Goal: Transaction & Acquisition: Purchase product/service

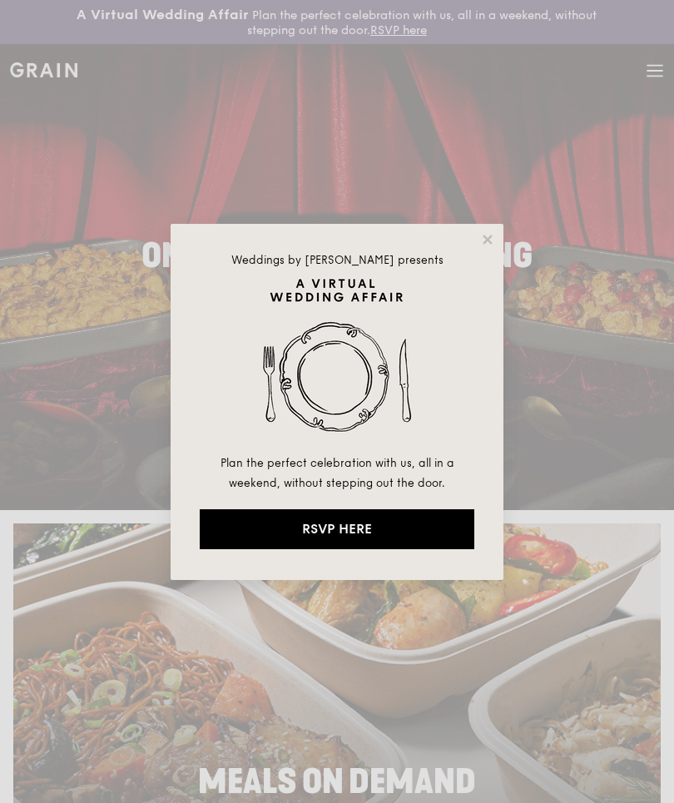
click at [492, 234] on icon at bounding box center [487, 239] width 15 height 15
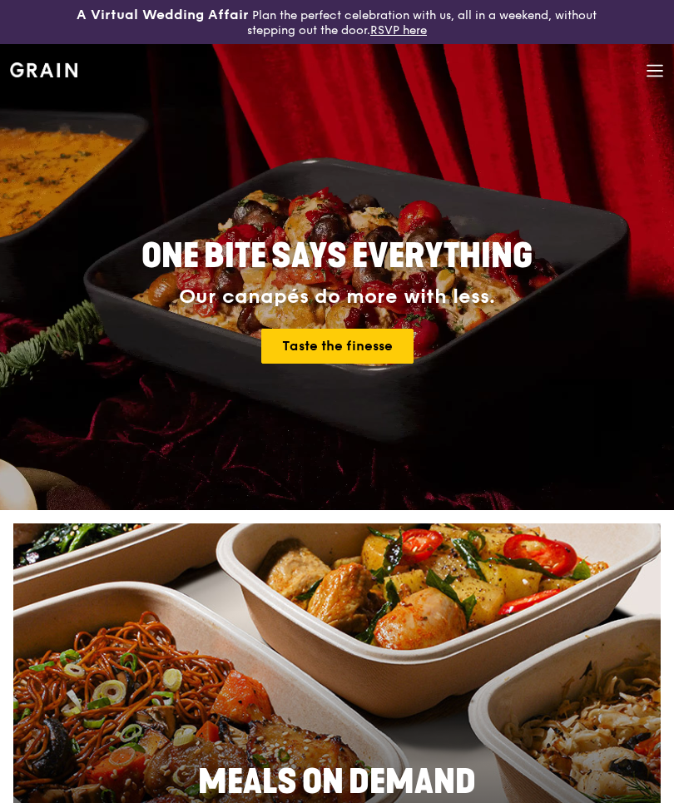
click at [642, 79] on div "Grain logo Meals On Demand Weddings Catering Why Grain Contact us" at bounding box center [337, 72] width 654 height 57
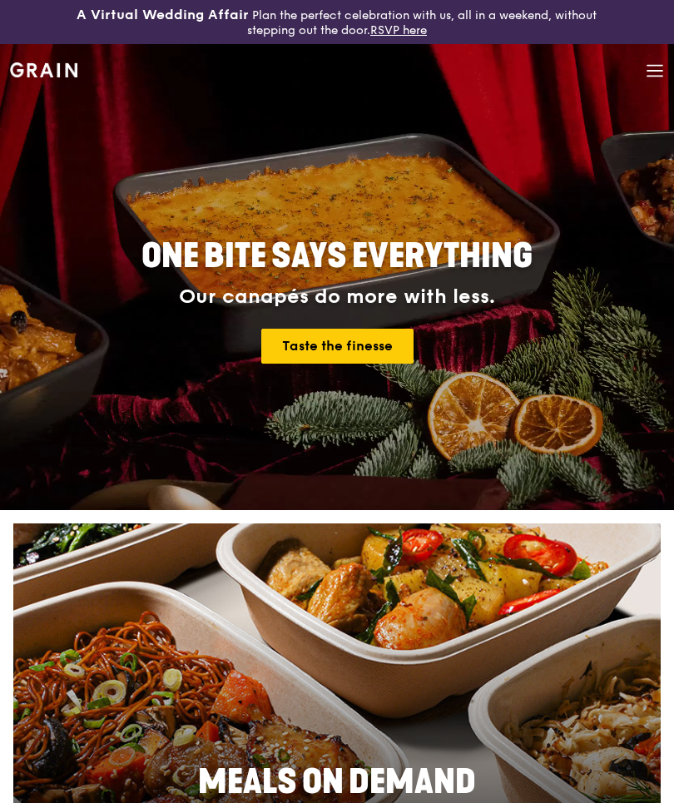
click at [652, 77] on icon at bounding box center [655, 71] width 18 height 18
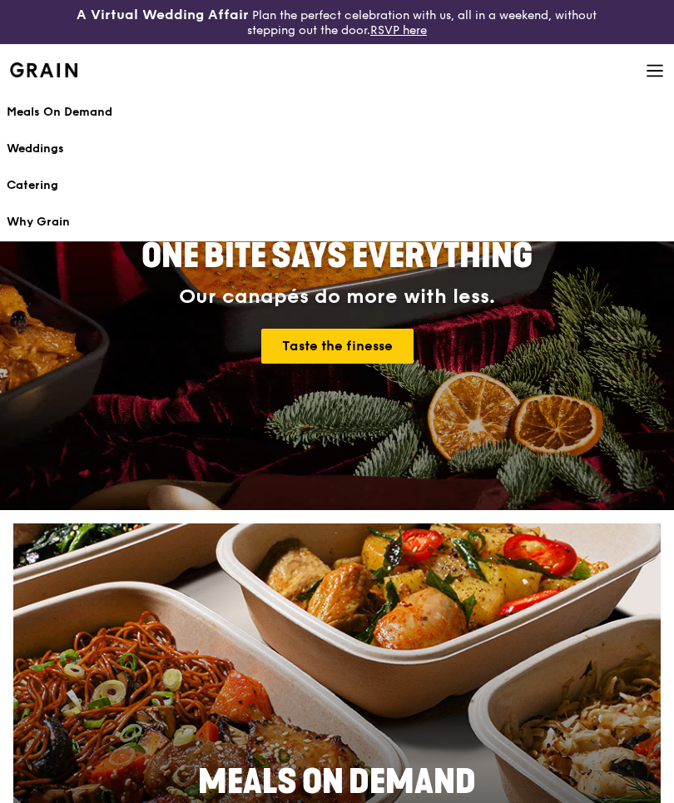
click at [541, 338] on div "Taste the finesse" at bounding box center [337, 346] width 634 height 35
click at [640, 73] on div "Grain logo Meals On Demand Weddings Catering Why Grain Contact us" at bounding box center [337, 72] width 654 height 57
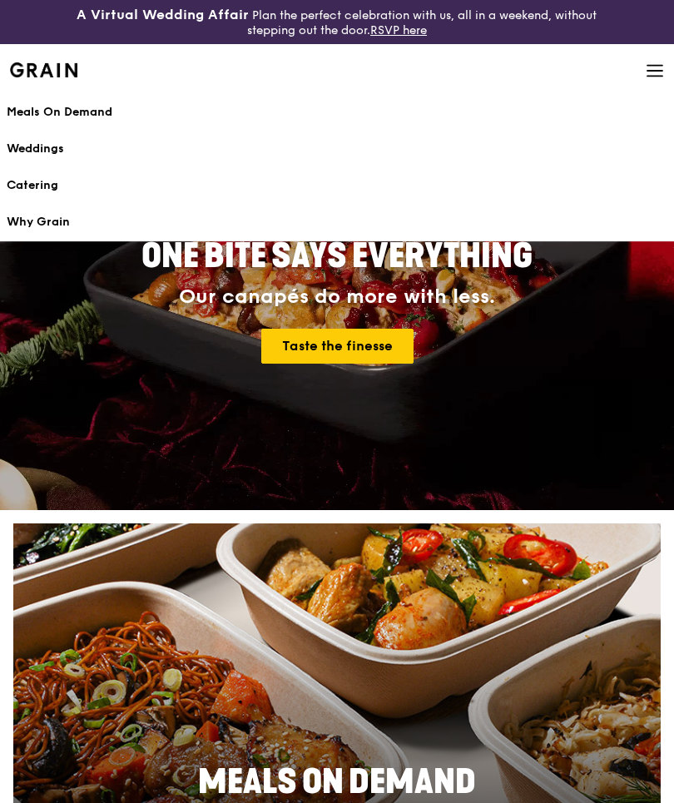
click at [652, 76] on icon at bounding box center [654, 76] width 15 height 0
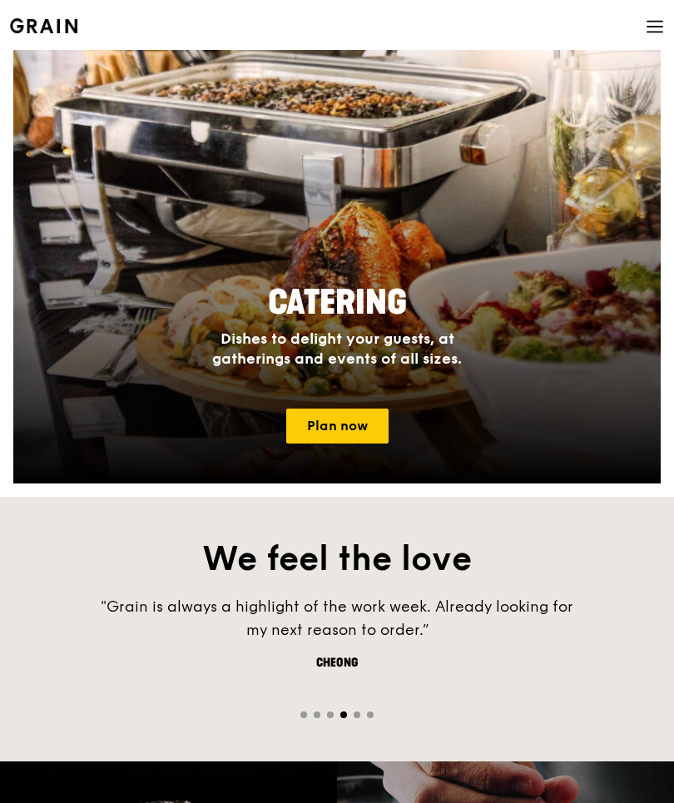
scroll to position [1384, 0]
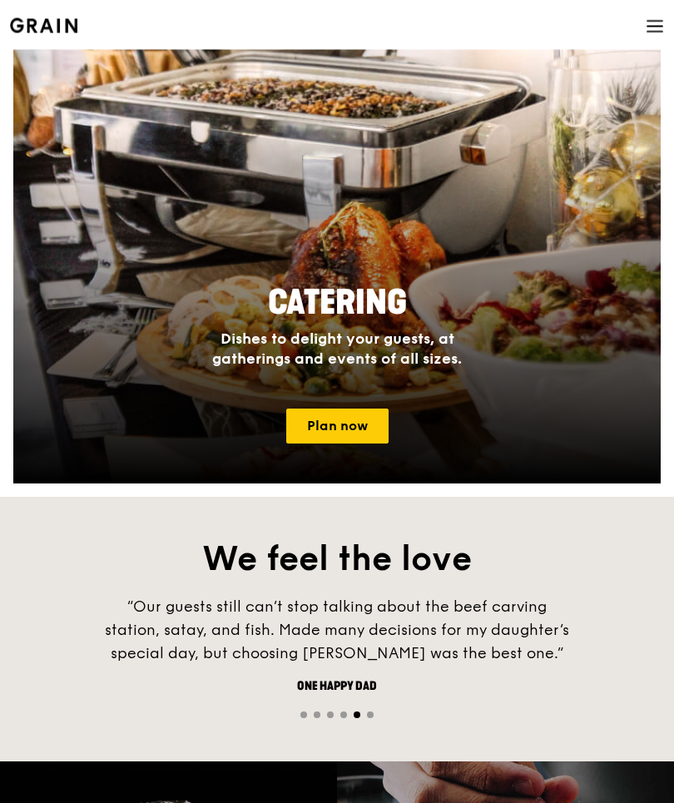
click at [327, 429] on link "Plan now" at bounding box center [337, 426] width 102 height 35
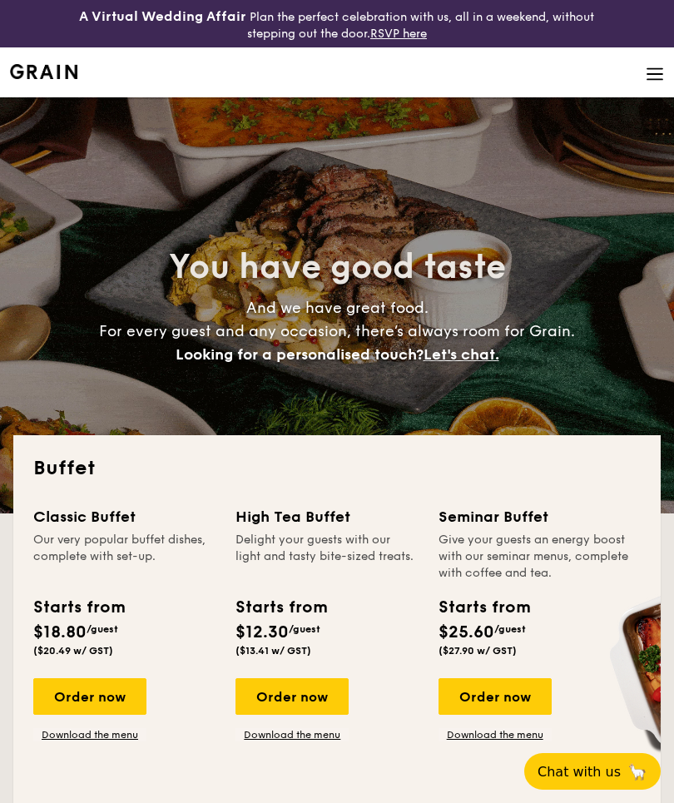
select select
click at [656, 73] on img at bounding box center [655, 74] width 18 height 18
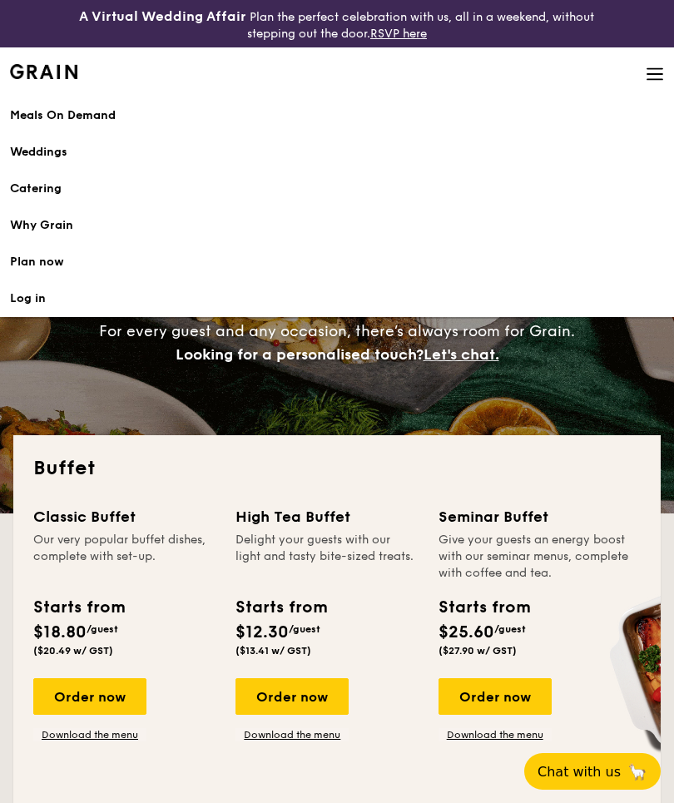
click at [36, 290] on link "Log in" at bounding box center [337, 298] width 654 height 37
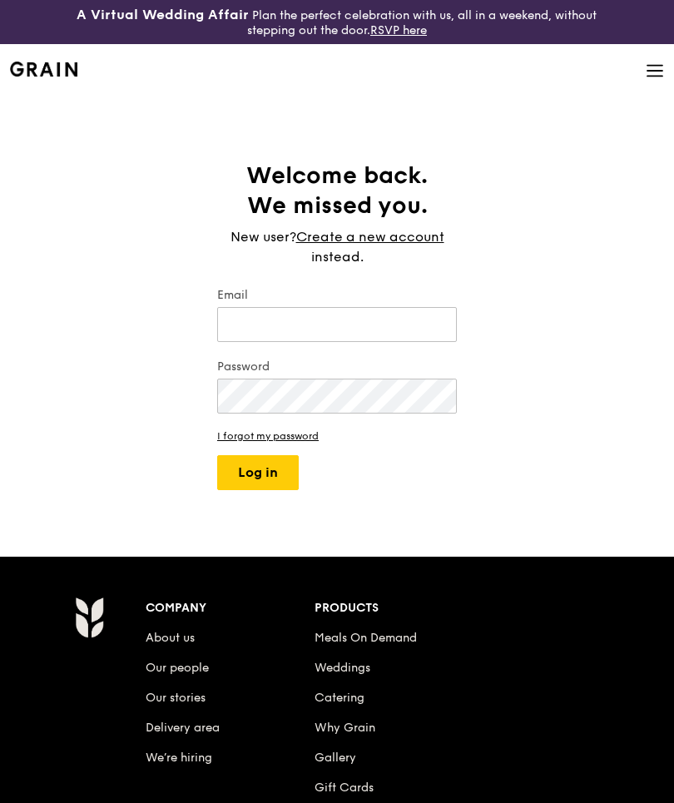
click at [390, 240] on link "Create a new account" at bounding box center [370, 237] width 148 height 20
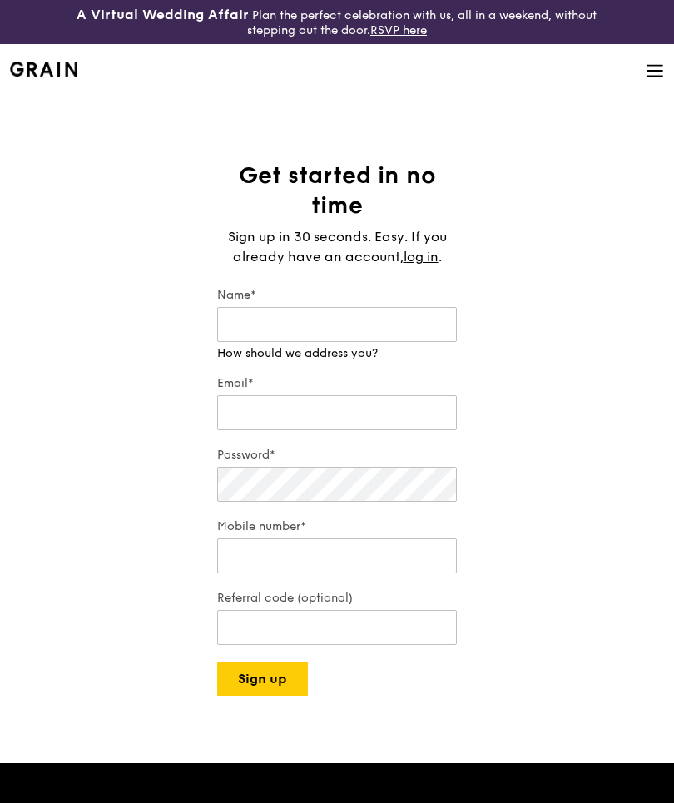
click at [399, 235] on span "Sign up in 30 seconds. Easy. If you already have an account," at bounding box center [337, 247] width 219 height 36
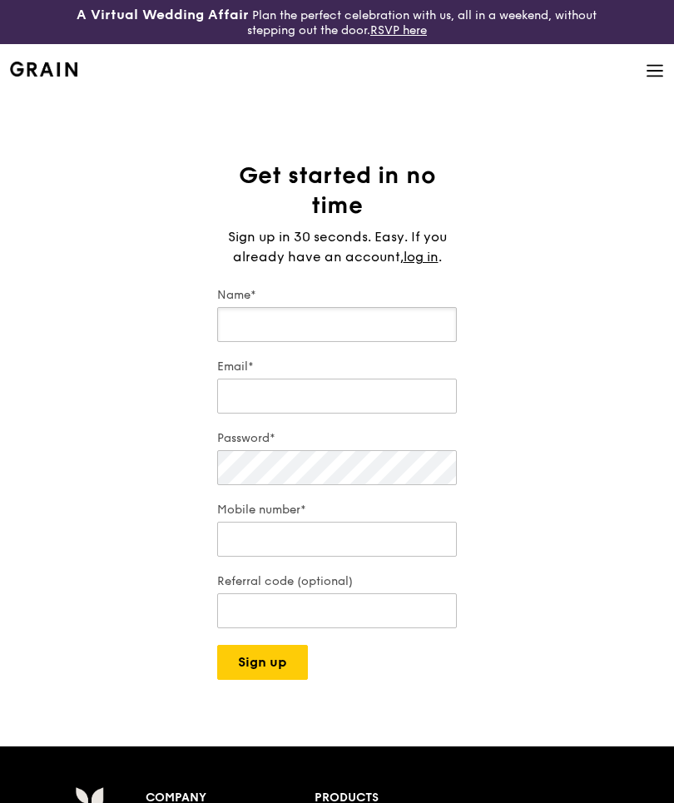
click at [356, 326] on input "Name*" at bounding box center [337, 324] width 240 height 35
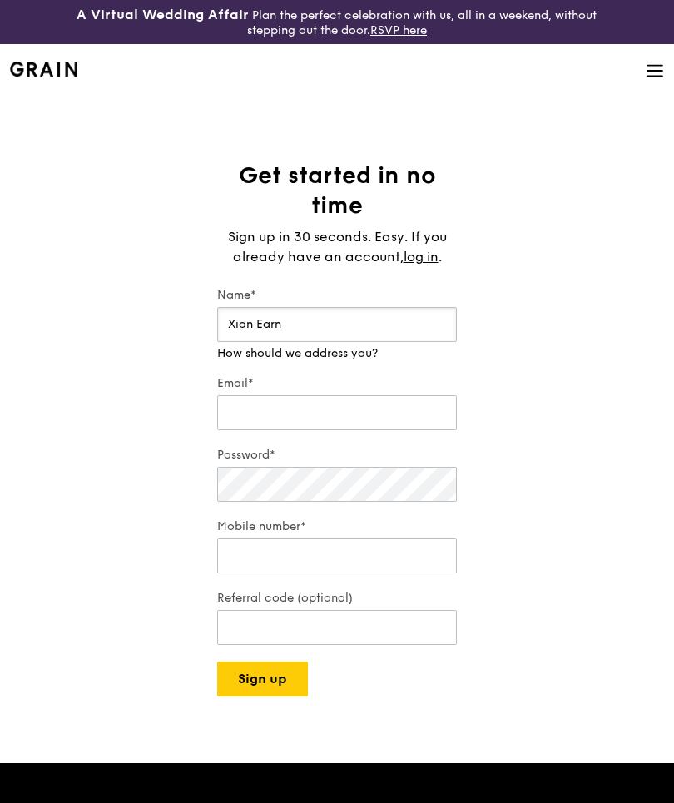
type input "Xian Earn"
click at [342, 404] on input "Email*" at bounding box center [337, 412] width 240 height 35
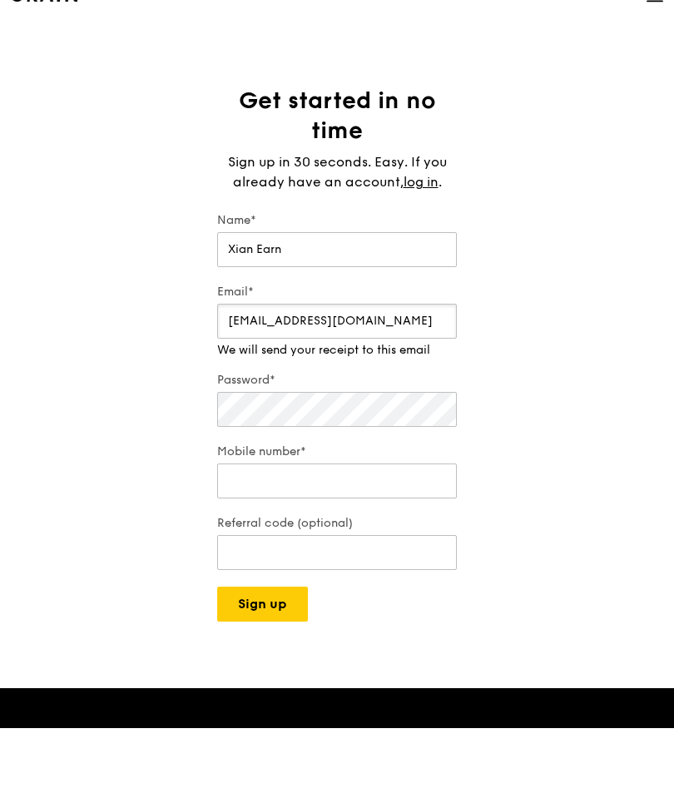
type input "[EMAIL_ADDRESS][DOMAIN_NAME]"
click at [352, 447] on div "Password*" at bounding box center [337, 476] width 240 height 58
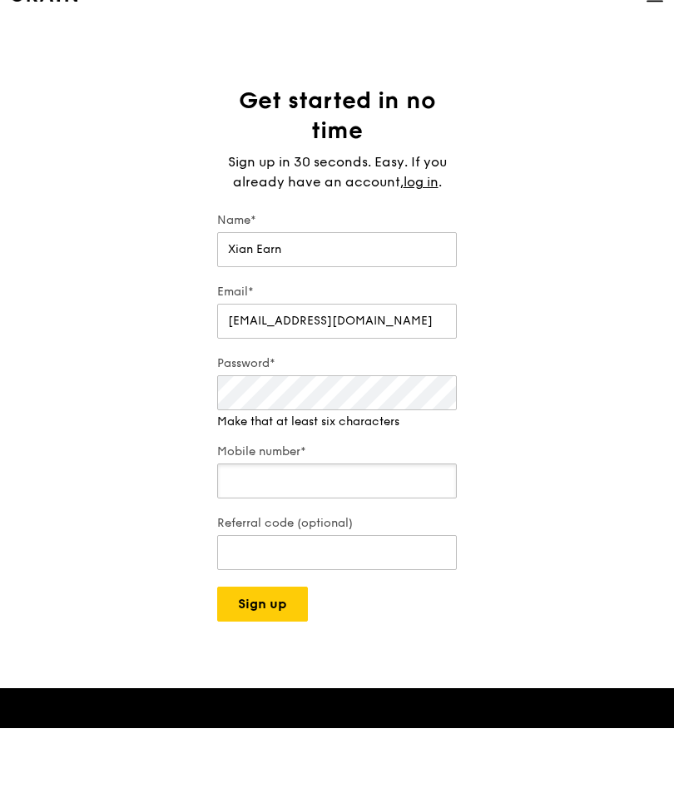
click at [352, 538] on input "Mobile number*" at bounding box center [337, 555] width 240 height 35
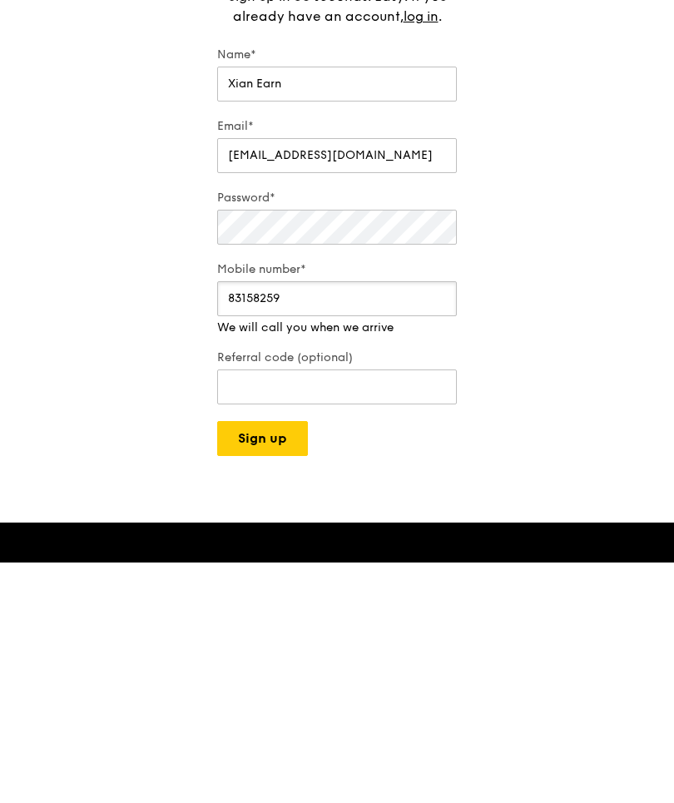
type input "83158259"
click at [379, 590] on div "Referral code (optional)" at bounding box center [337, 619] width 240 height 58
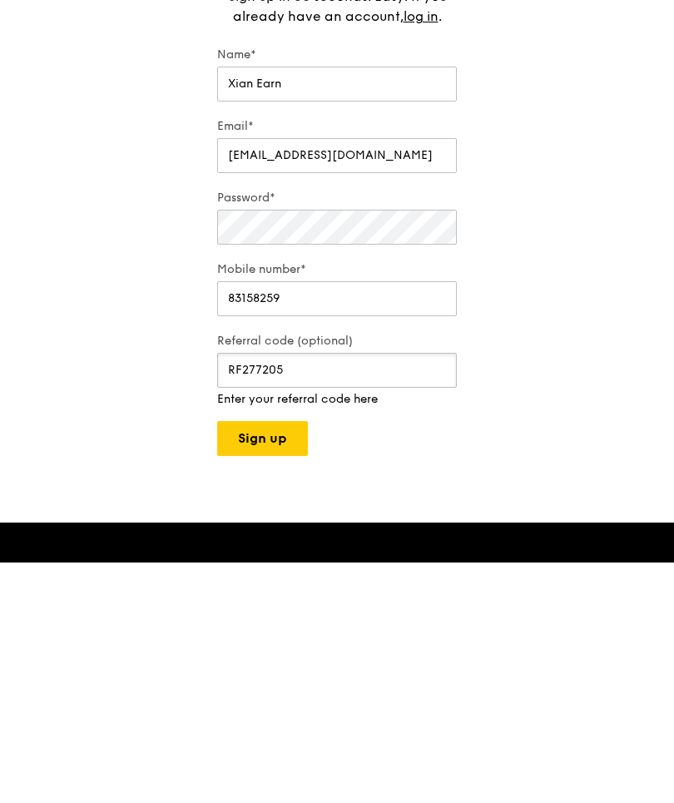
click at [357, 593] on input "RF277205" at bounding box center [337, 610] width 240 height 35
type input "R"
click at [344, 593] on input "Referral code (optional)" at bounding box center [337, 610] width 240 height 35
click at [271, 447] on div "A Virtual Wedding Affair Plan the perfect celebration with us, all in a weekend…" at bounding box center [337, 702] width 674 height 1404
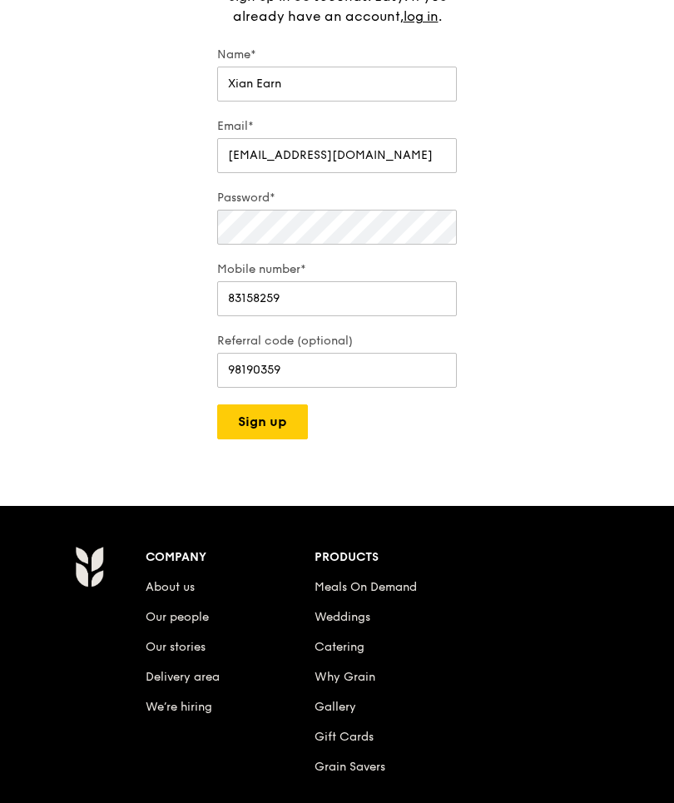
click at [281, 434] on button "Sign up" at bounding box center [262, 421] width 91 height 35
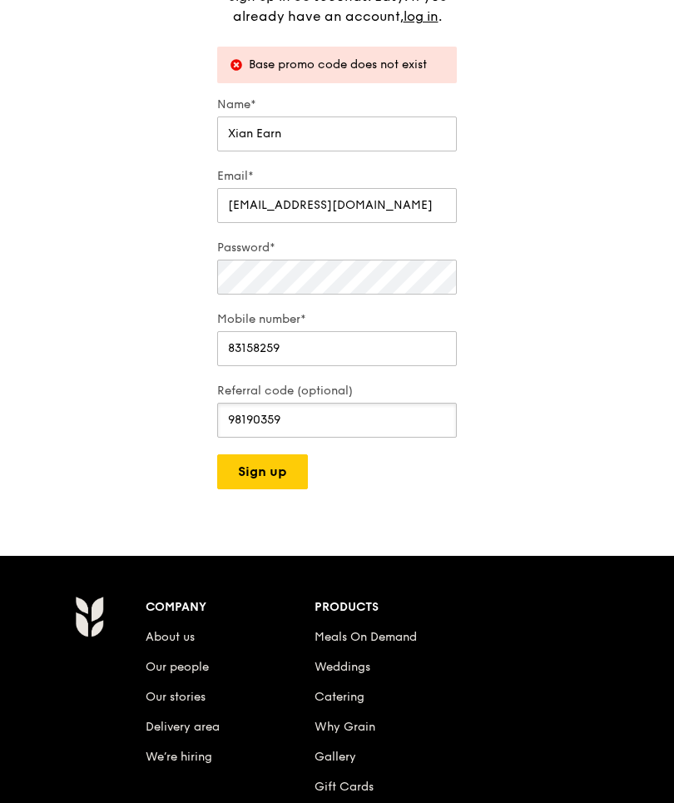
click at [327, 423] on input "98190359" at bounding box center [337, 420] width 240 height 35
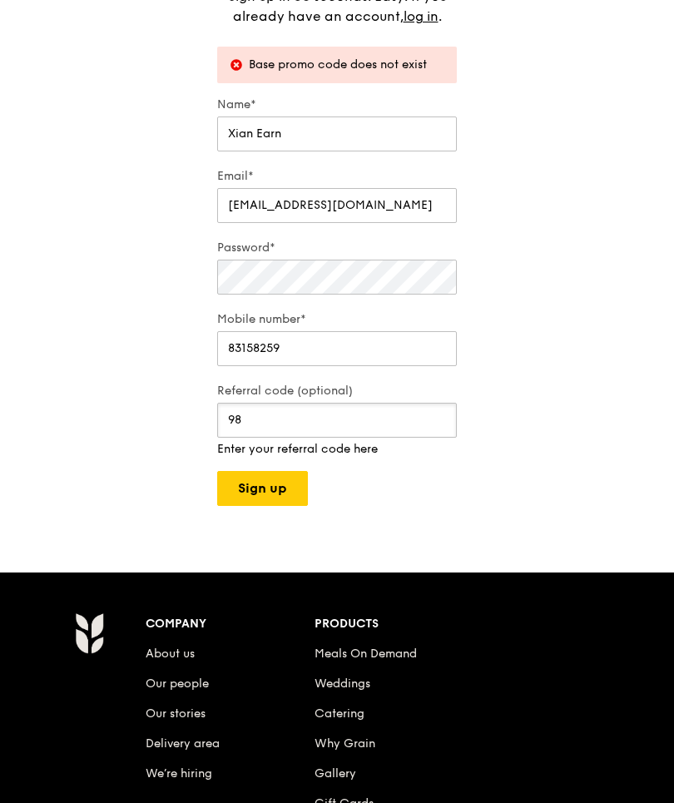
type input "9"
type input "RF277205"
click at [279, 482] on button "Sign up" at bounding box center [262, 488] width 91 height 35
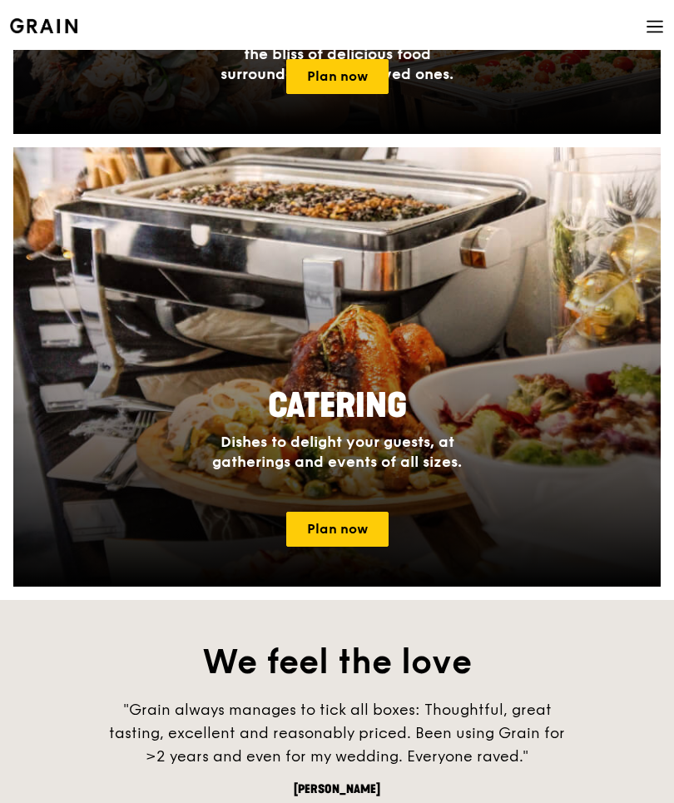
scroll to position [1284, 0]
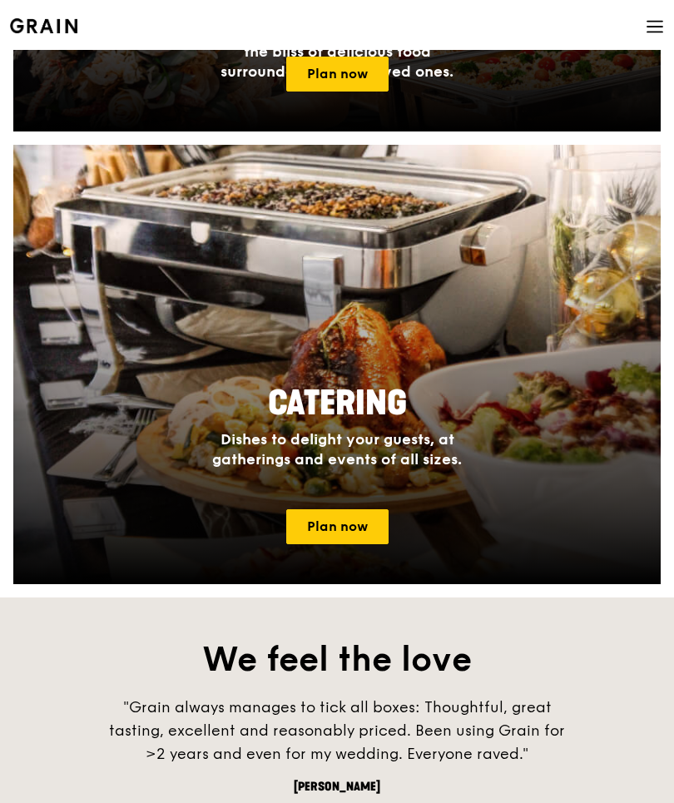
click at [354, 523] on link "Plan now" at bounding box center [337, 526] width 102 height 35
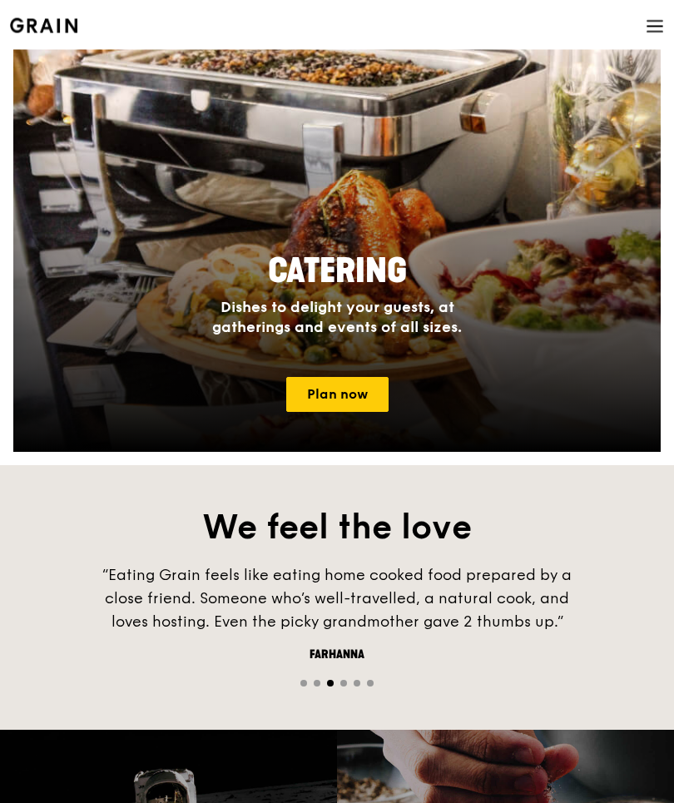
scroll to position [1416, 0]
click at [358, 394] on link "Plan now" at bounding box center [337, 394] width 102 height 35
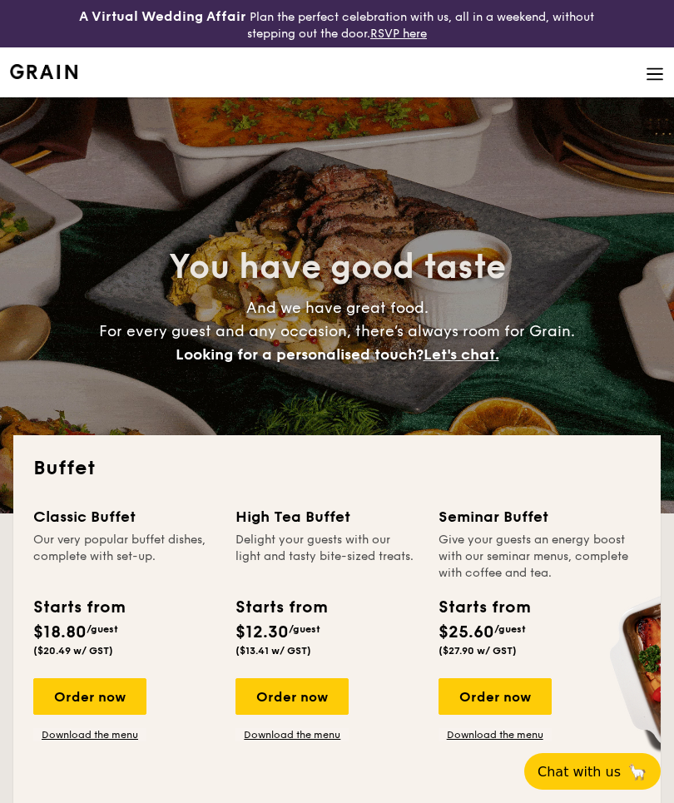
select select
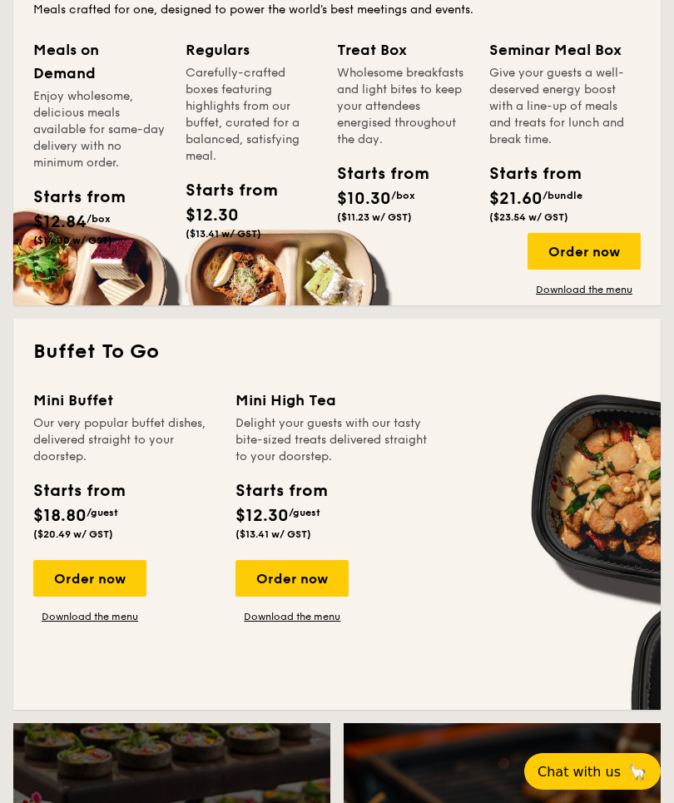
scroll to position [880, 0]
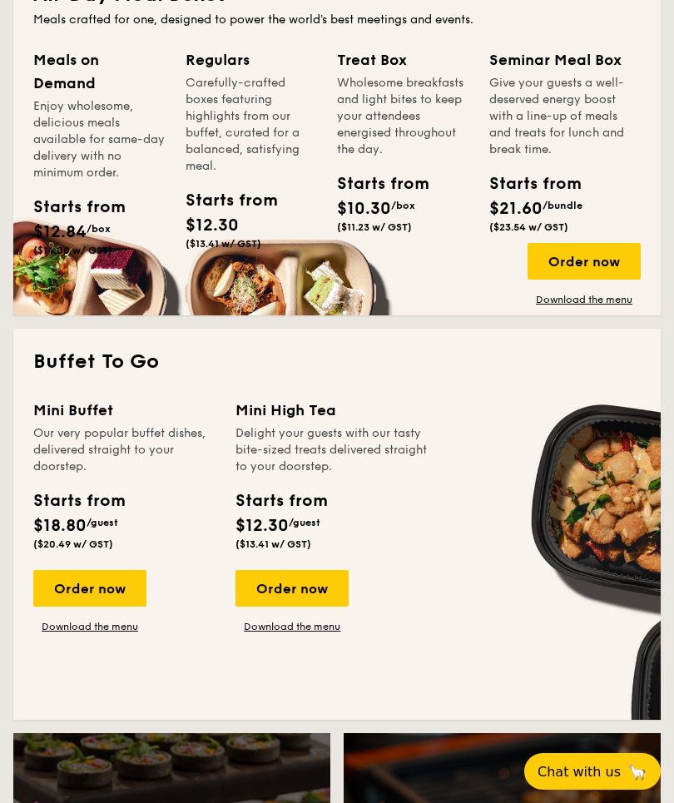
click at [127, 587] on div "Order now" at bounding box center [89, 588] width 113 height 37
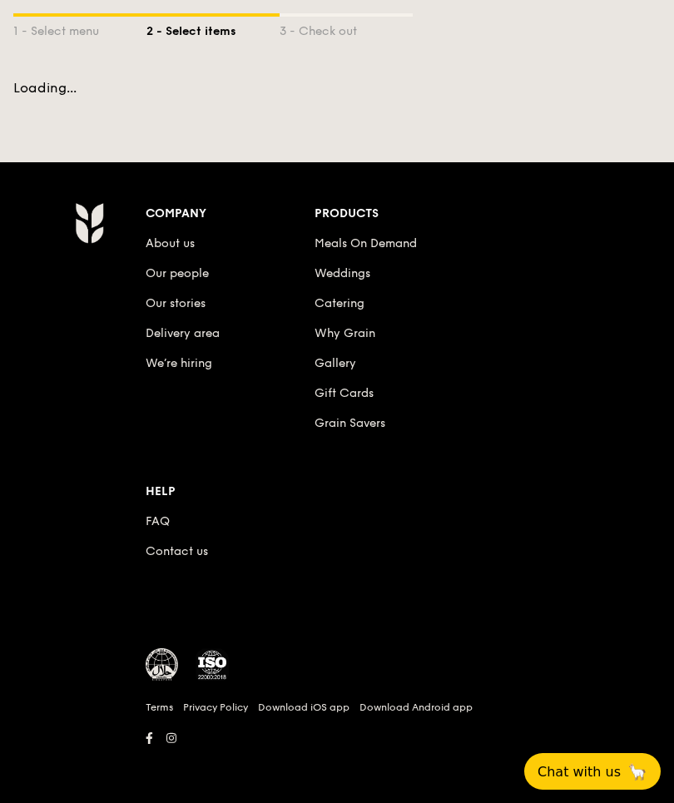
scroll to position [123, 0]
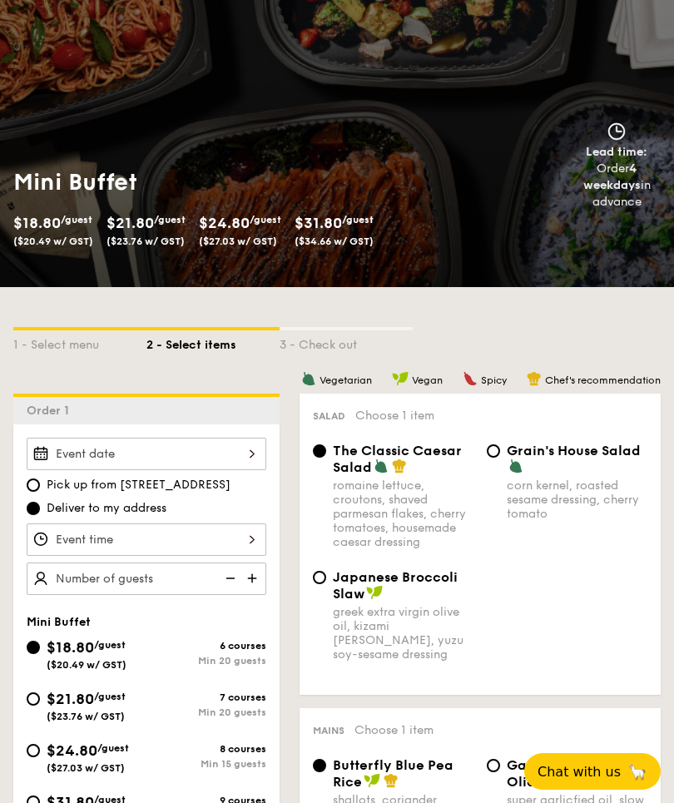
click at [240, 444] on div at bounding box center [147, 454] width 240 height 32
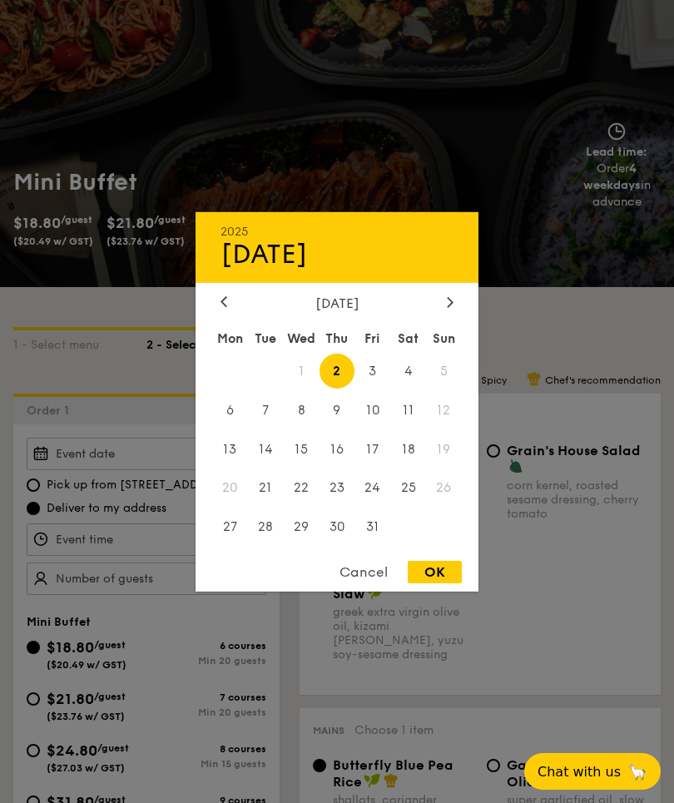
click at [408, 365] on span "4" at bounding box center [408, 371] width 36 height 36
click at [436, 576] on div "OK" at bounding box center [435, 572] width 54 height 22
type input "Oct 04, 2025"
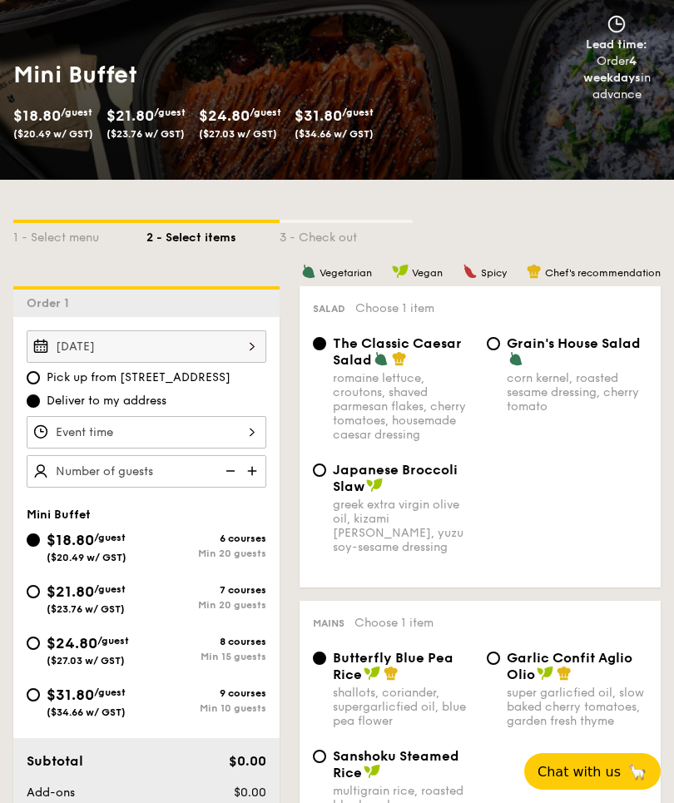
click at [241, 441] on div at bounding box center [147, 432] width 240 height 32
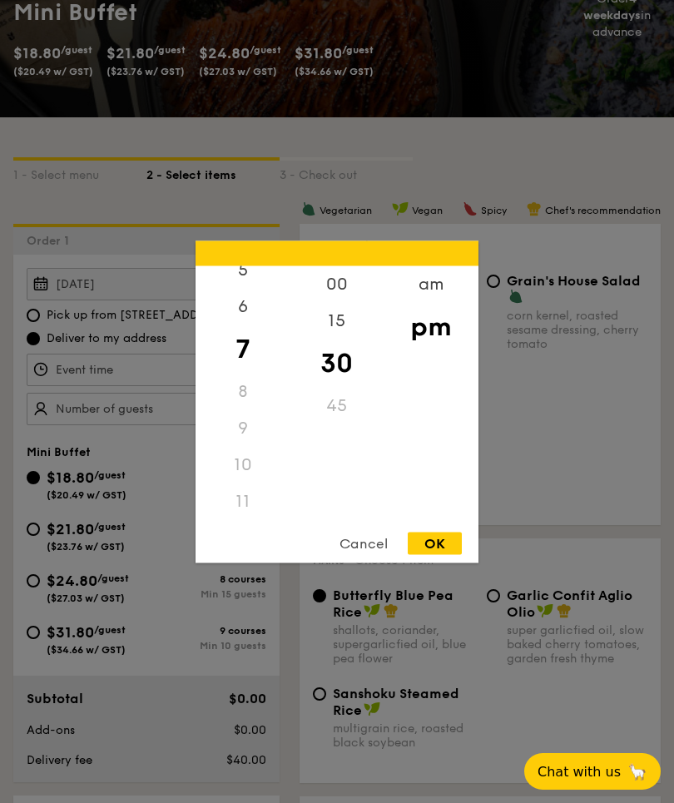
scroll to position [186, 0]
click at [444, 540] on div "OK" at bounding box center [435, 543] width 54 height 22
type input "7:30PM"
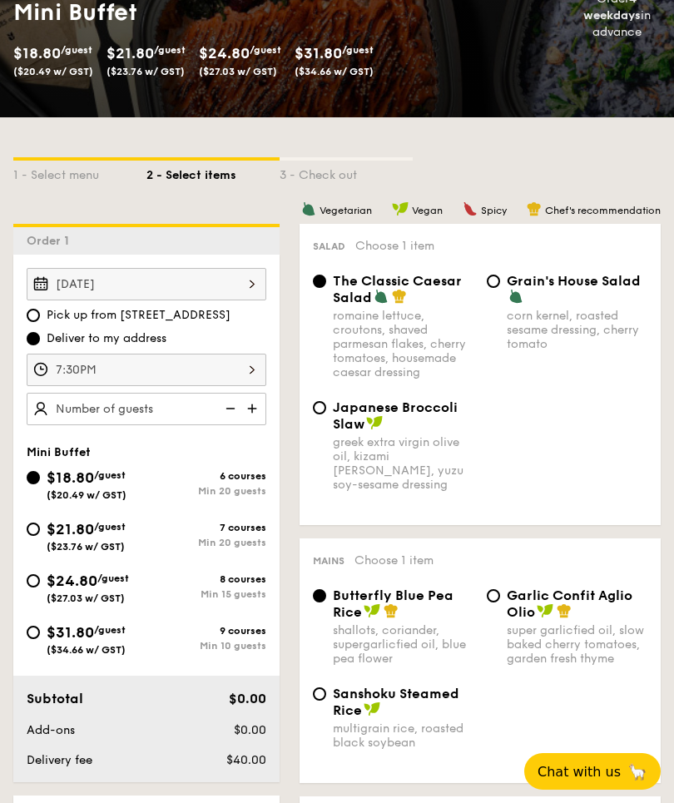
click at [52, 642] on span "$31.80" at bounding box center [70, 632] width 47 height 18
click at [40, 639] on input "$31.80 /guest ($34.66 w/ GST) 9 courses Min 10 guests" at bounding box center [33, 632] width 13 height 13
radio input "true"
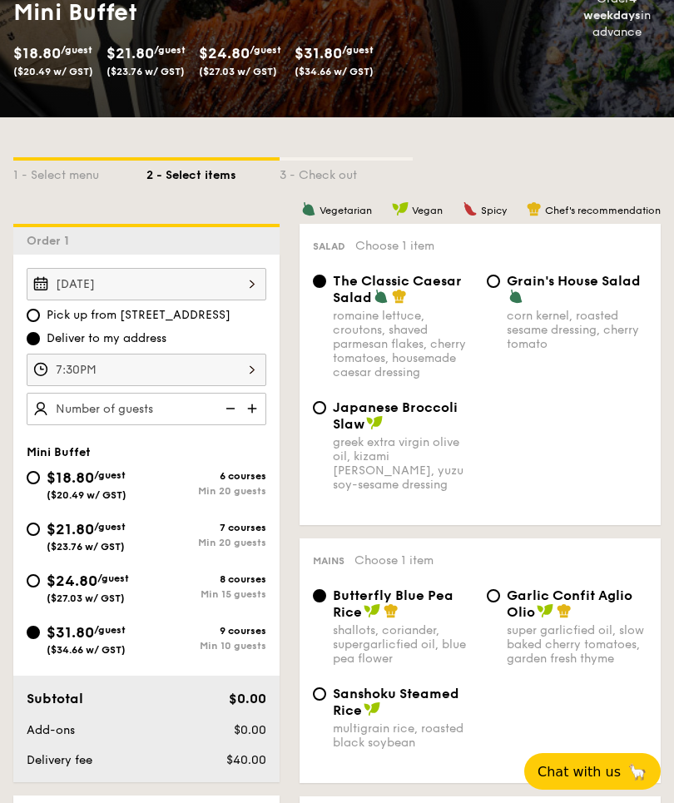
radio input "false"
radio input "true"
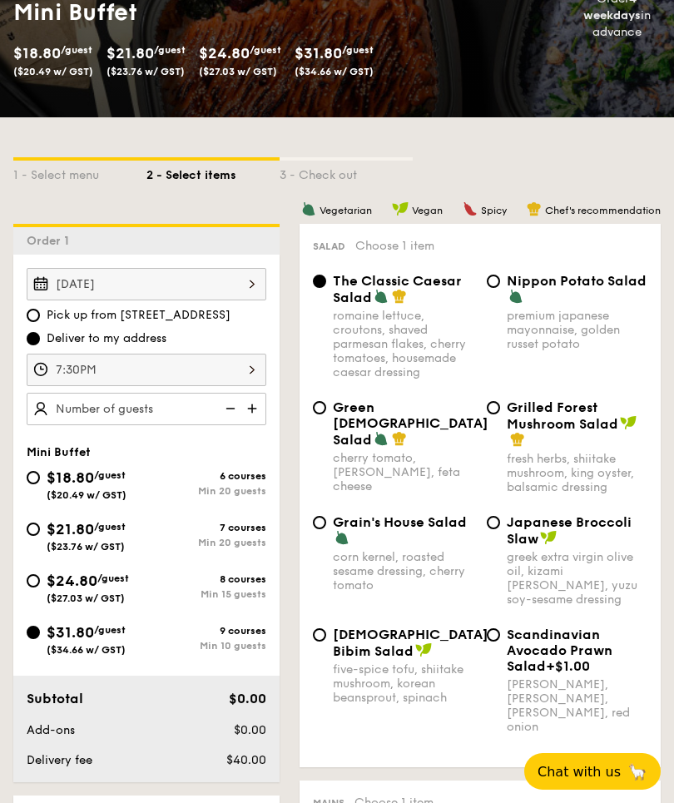
click at [253, 418] on img at bounding box center [253, 409] width 25 height 32
type input "10 guests"
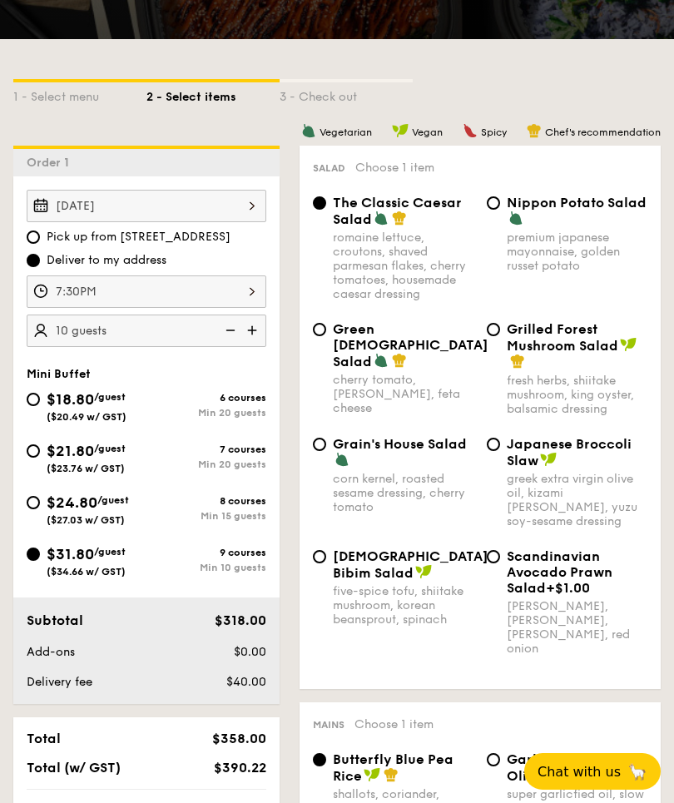
scroll to position [368, 0]
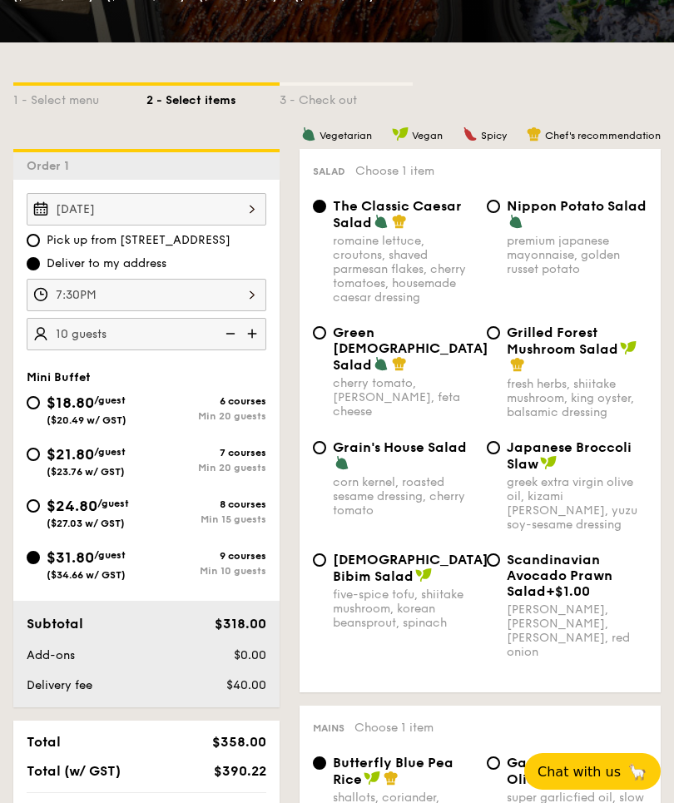
click at [320, 597] on div "Korean Bibim Salad five-spice tofu, shiitake mushroom, korean beansprout, spina…" at bounding box center [393, 591] width 174 height 78
click at [318, 567] on input "Korean Bibim Salad five-spice tofu, shiitake mushroom, korean beansprout, spina…" at bounding box center [319, 559] width 13 height 13
radio input "true"
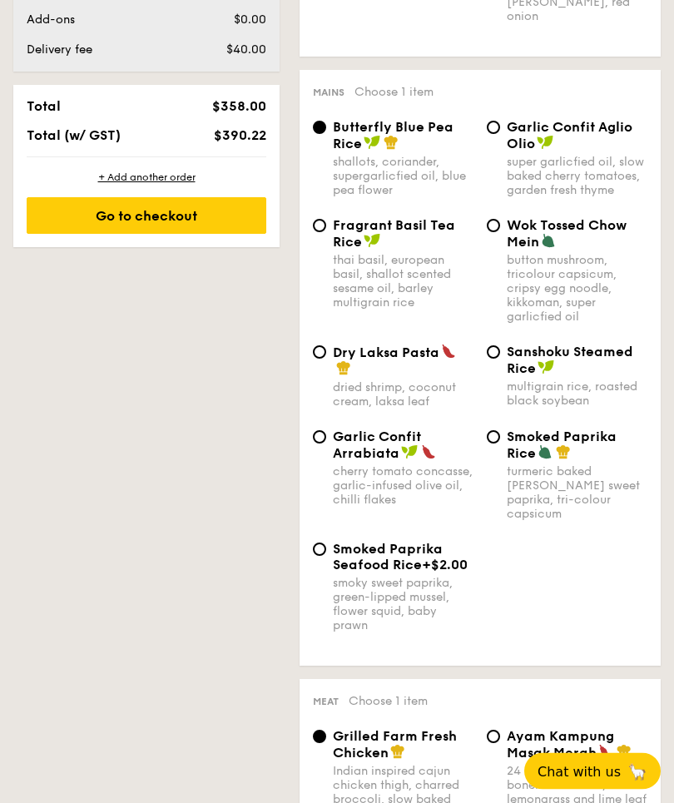
scroll to position [1004, 0]
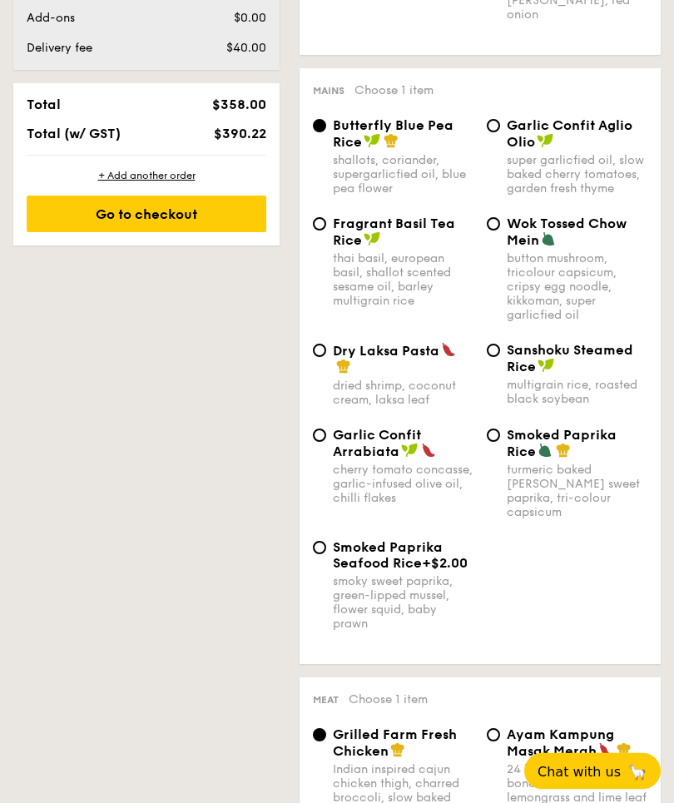
click at [354, 359] on span "Dry Laksa Pasta" at bounding box center [386, 352] width 107 height 16
click at [326, 358] on input "Dry Laksa Pasta dried shrimp, coconut cream, laksa leaf" at bounding box center [319, 350] width 13 height 13
radio input "true"
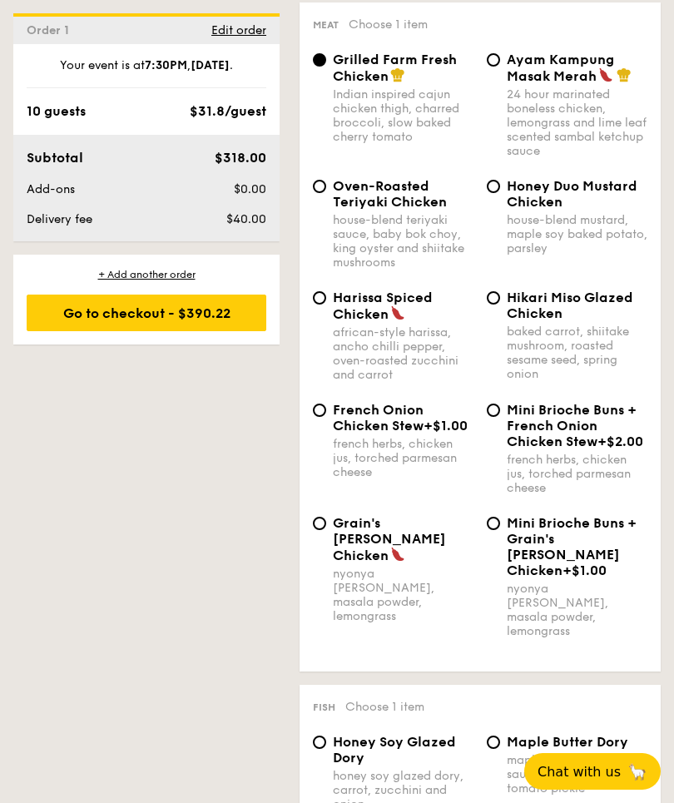
scroll to position [1678, 0]
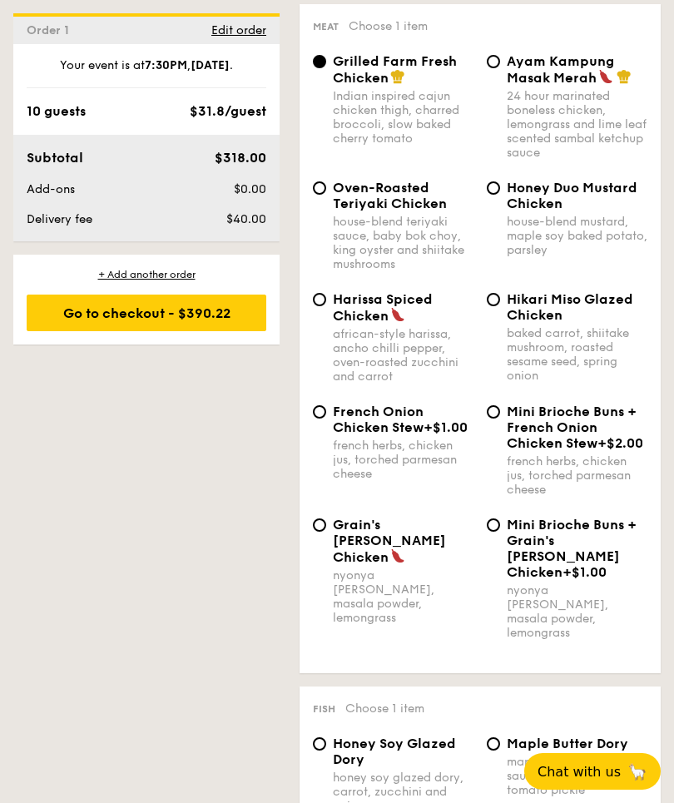
click at [319, 306] on input "Harissa Spiced Chicken african-style harissa, ancho chilli pepper, oven-roasted…" at bounding box center [319, 299] width 13 height 13
radio input "true"
click at [565, 80] on span "Ayam Kampung Masak Merah" at bounding box center [560, 69] width 107 height 32
click at [500, 68] on input "Ayam Kampung Masak Merah 24 hour marinated boneless chicken, lemongrass and lim…" at bounding box center [493, 61] width 13 height 13
radio input "true"
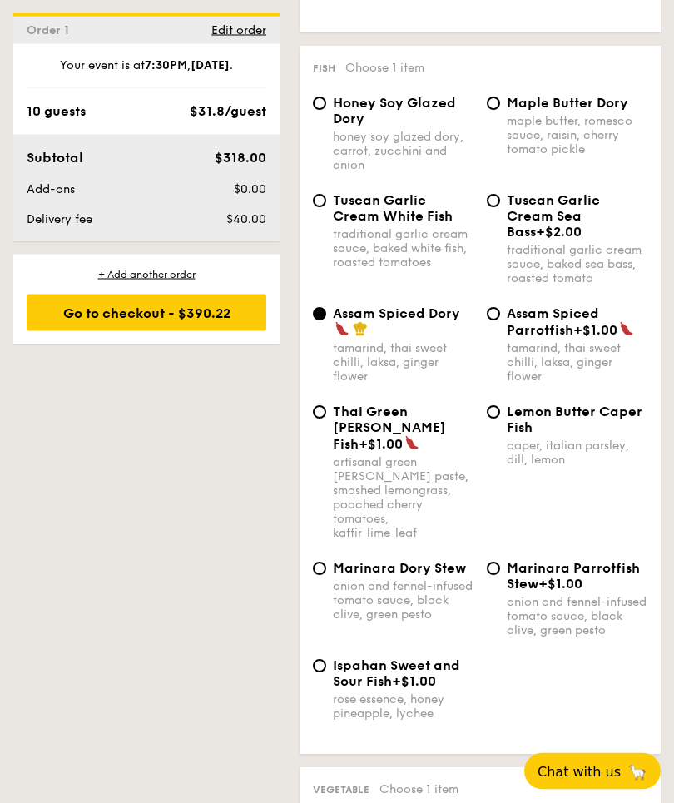
scroll to position [2319, 0]
click at [400, 657] on span "Ispahan Sweet and Sour Fish" at bounding box center [396, 673] width 127 height 32
click at [326, 659] on input "Ispahan Sweet and Sour Fish +$1.00 rose essence, honey pineapple, lychee" at bounding box center [319, 665] width 13 height 13
radio input "true"
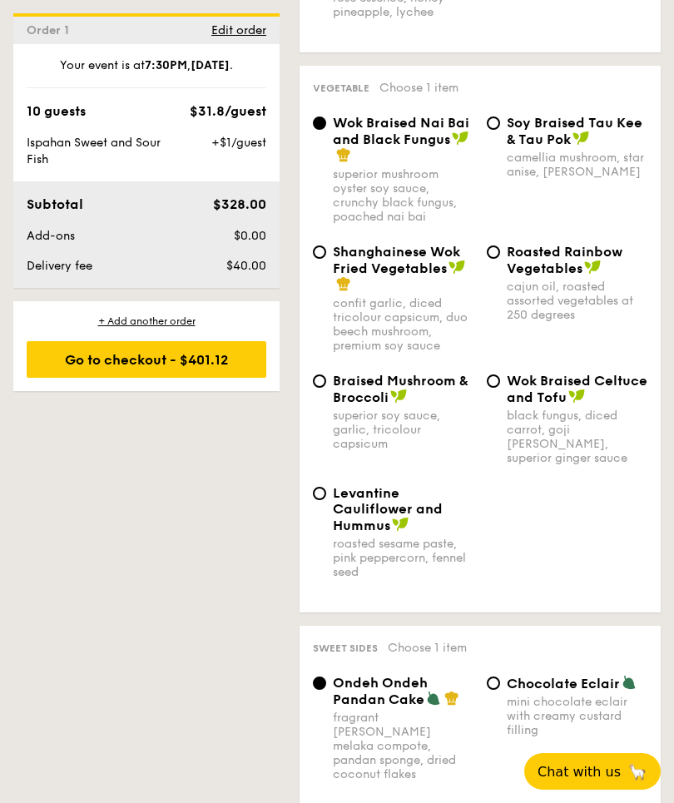
scroll to position [2922, 0]
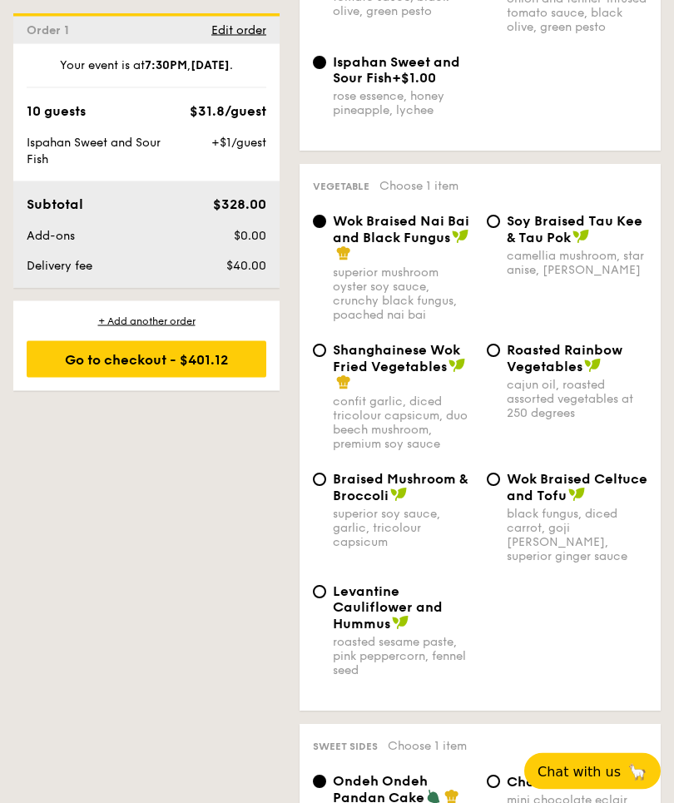
click at [306, 612] on div "Levantine Cauliflower and Hummus roasted sesame paste, pink peppercorn, fennel …" at bounding box center [393, 631] width 174 height 94
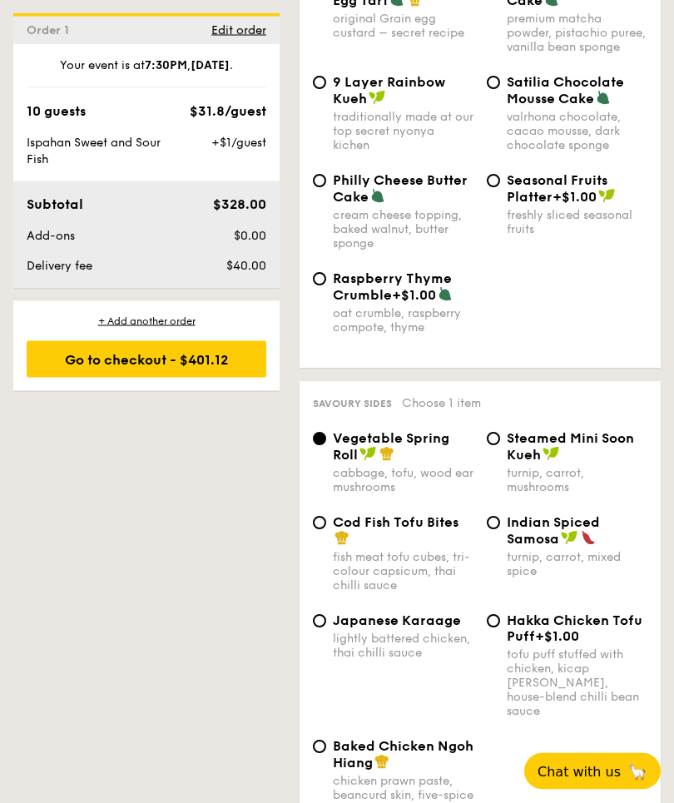
scroll to position [3844, 0]
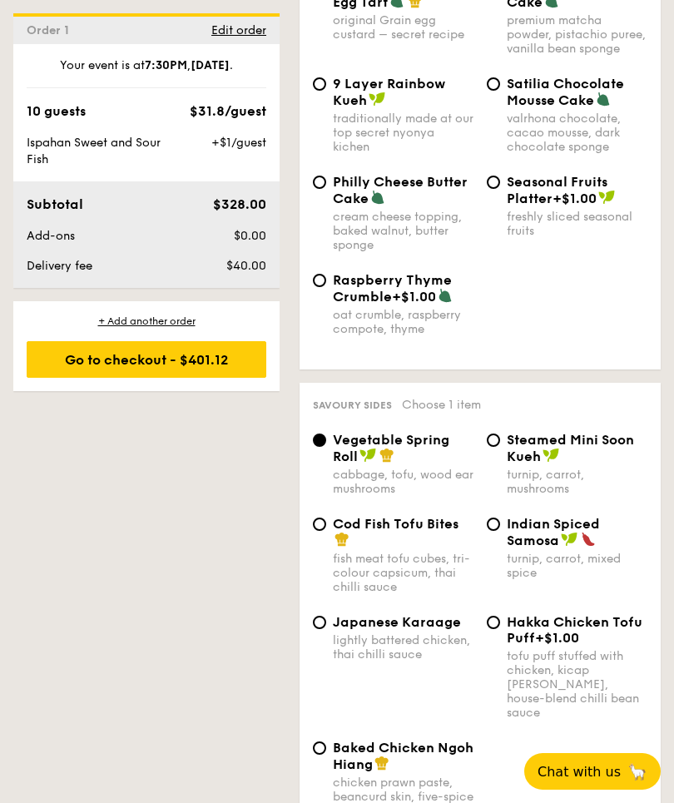
click at [315, 740] on div "Baked Chicken Ngoh Hiang chicken prawn paste, beancurd skin, five-spice powder" at bounding box center [393, 779] width 174 height 78
click at [317, 740] on div "Baked Chicken Ngoh Hiang chicken prawn paste, beancurd skin, five-spice powder" at bounding box center [393, 779] width 174 height 78
click at [321, 741] on input "Baked Chicken Ngoh Hiang chicken prawn paste, beancurd skin, five-spice powder" at bounding box center [319, 747] width 13 height 13
radio input "true"
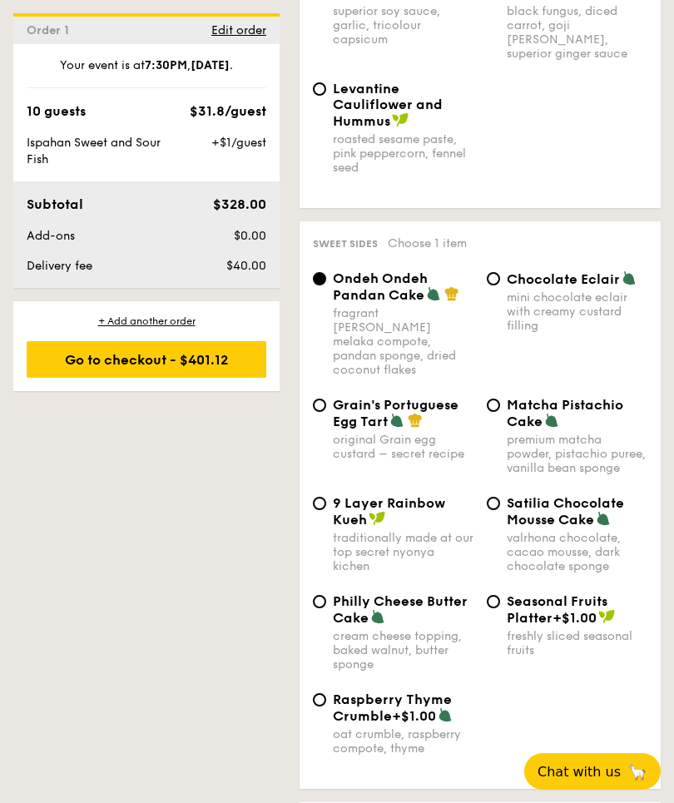
scroll to position [3402, 0]
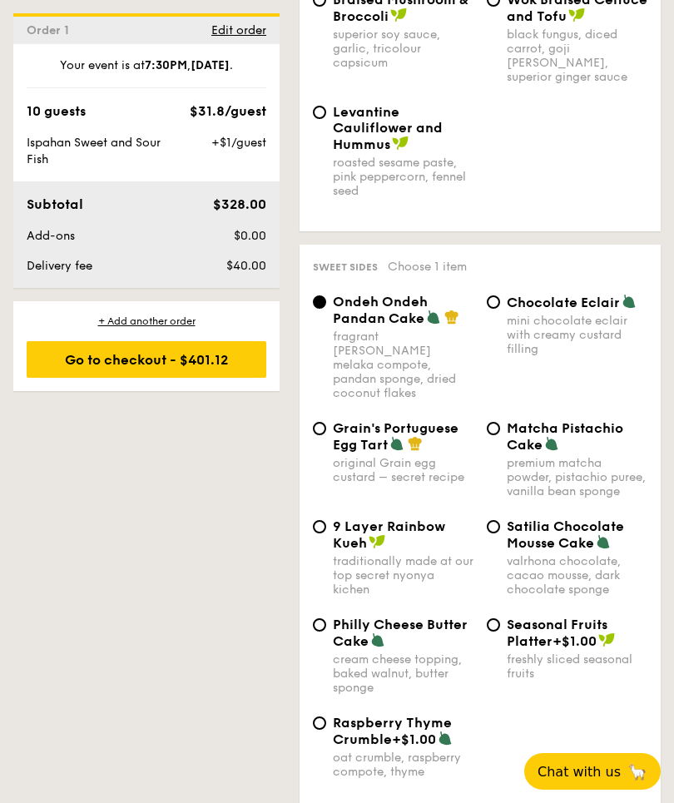
click at [324, 422] on input "Grain's Portuguese Egg Tart original Grain egg custard – secret recipe" at bounding box center [319, 428] width 13 height 13
radio input "true"
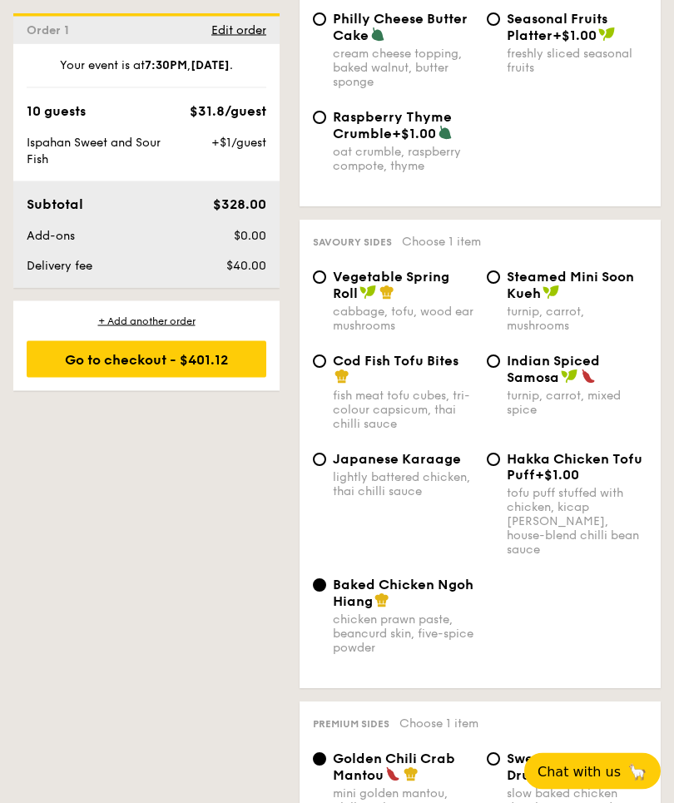
scroll to position [3916, 0]
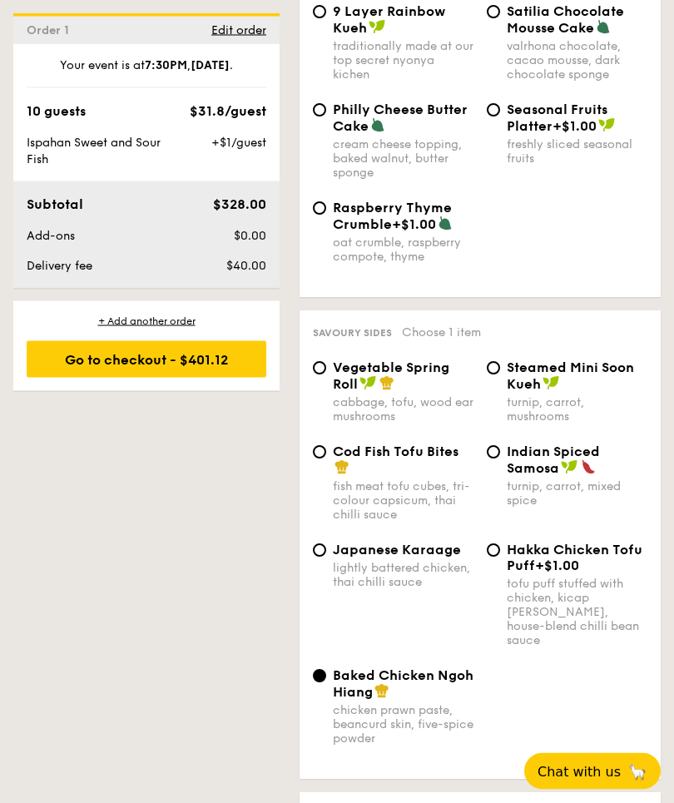
click at [240, 444] on div "1 - Select menu 2 - Select items 3 - Check out Order 1 Oct 04, 2025 Pick up fro…" at bounding box center [337, 308] width 674 height 7629
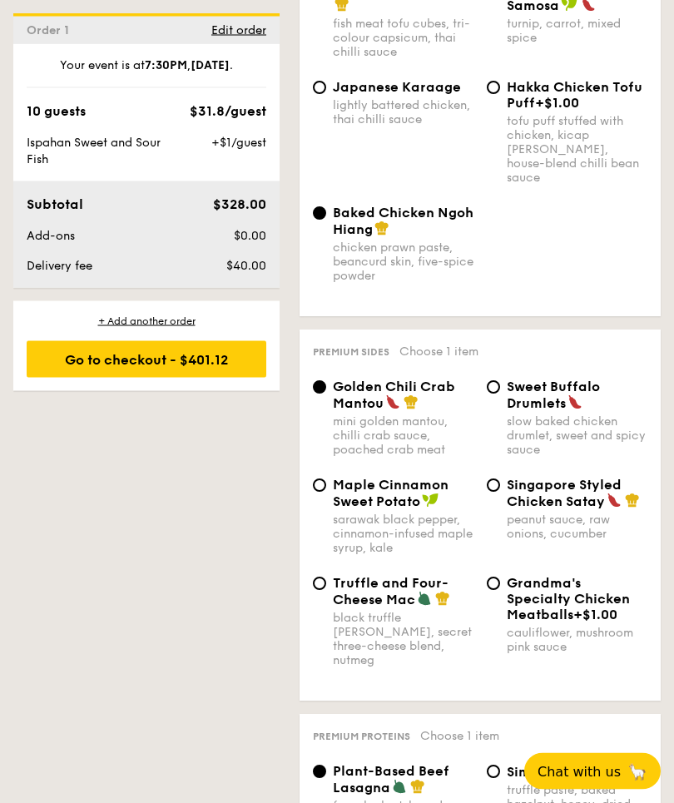
scroll to position [4389, 0]
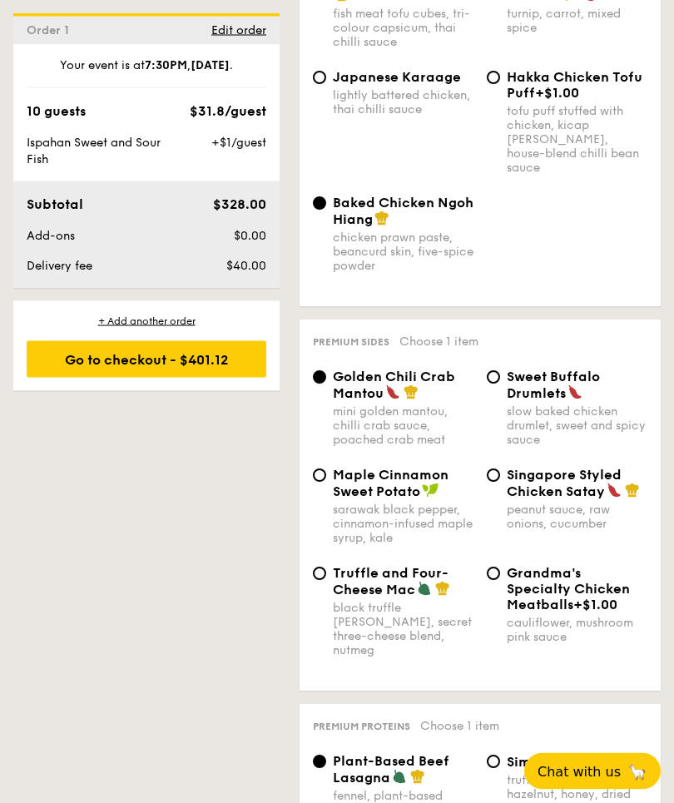
click at [497, 469] on input "Singapore Styled Chicken Satay peanut sauce, raw onions, cucumber" at bounding box center [493, 475] width 13 height 13
radio input "true"
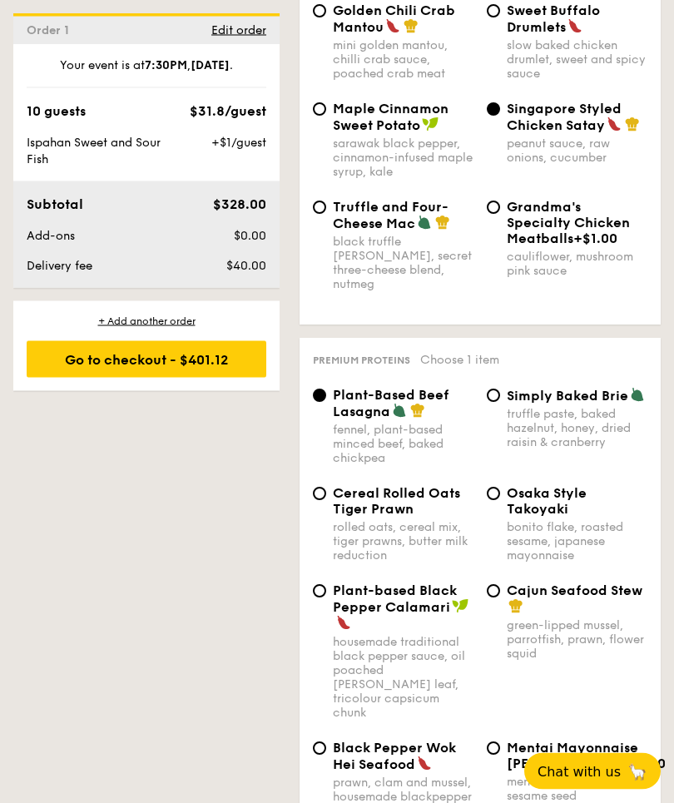
scroll to position [4760, 0]
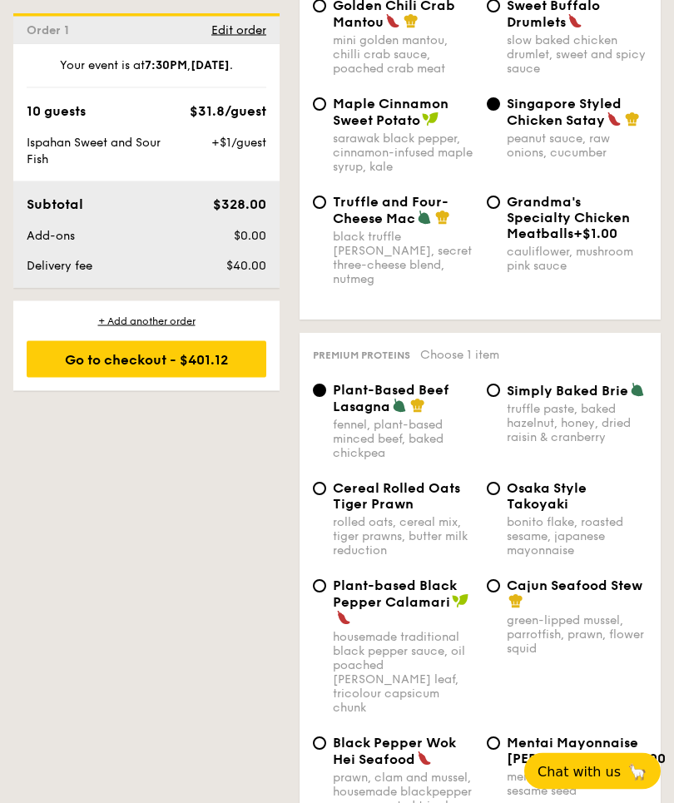
click at [325, 481] on div "Cereal Rolled Oats Tiger Prawn rolled oats, cereal mix, tiger prawns, butter mi…" at bounding box center [393, 519] width 174 height 77
click at [322, 483] on input "Cereal Rolled Oats Tiger Prawn rolled oats, cereal mix, tiger prawns, butter mi…" at bounding box center [319, 489] width 13 height 13
radio input "true"
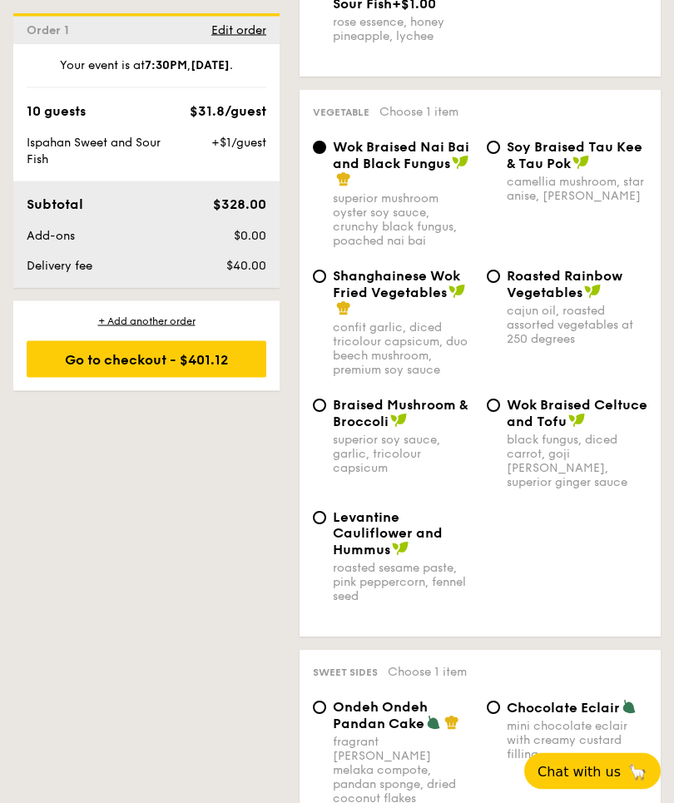
scroll to position [2989, 0]
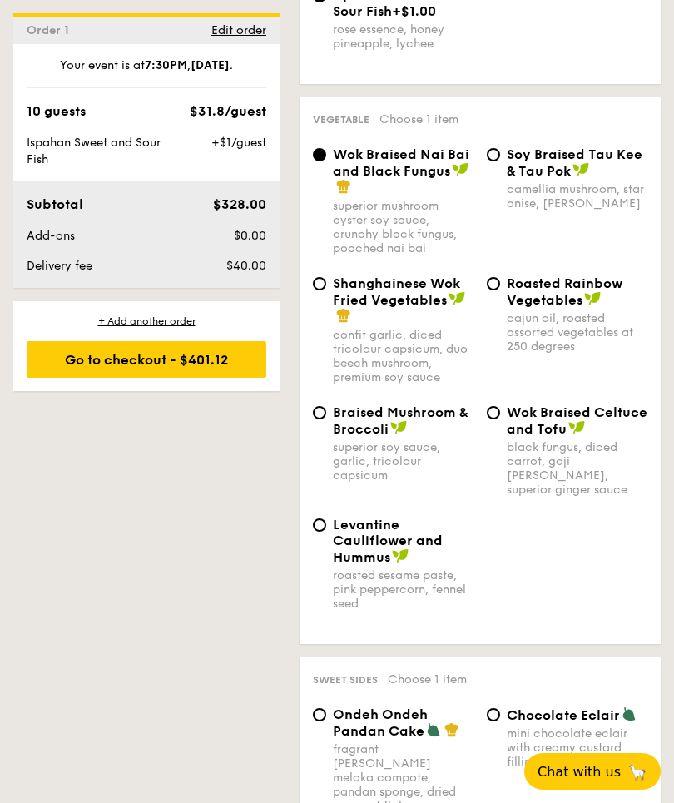
click at [488, 406] on input "Wok Braised Celtuce and Tofu black fungus, diced carrot, goji berry, superior g…" at bounding box center [493, 412] width 13 height 13
radio input "true"
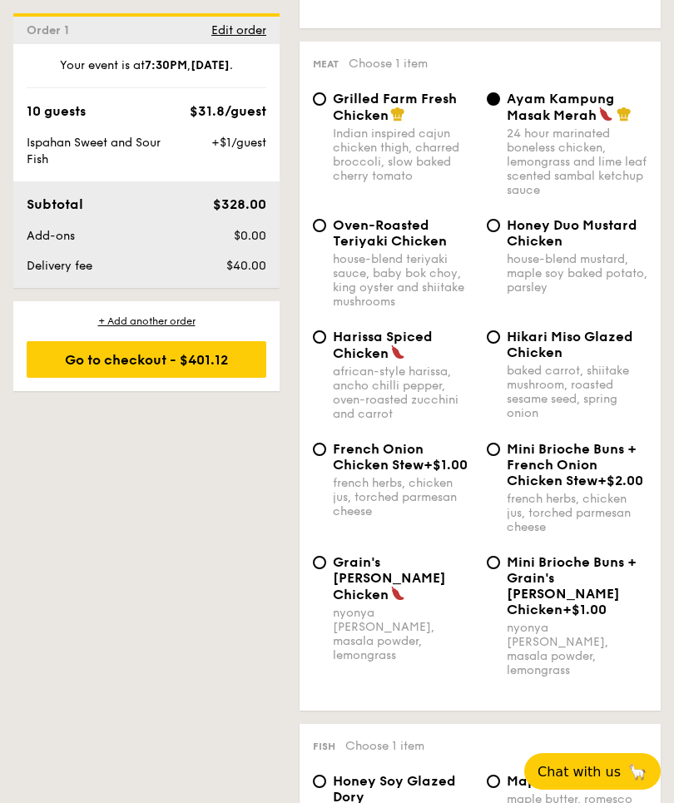
scroll to position [1633, 0]
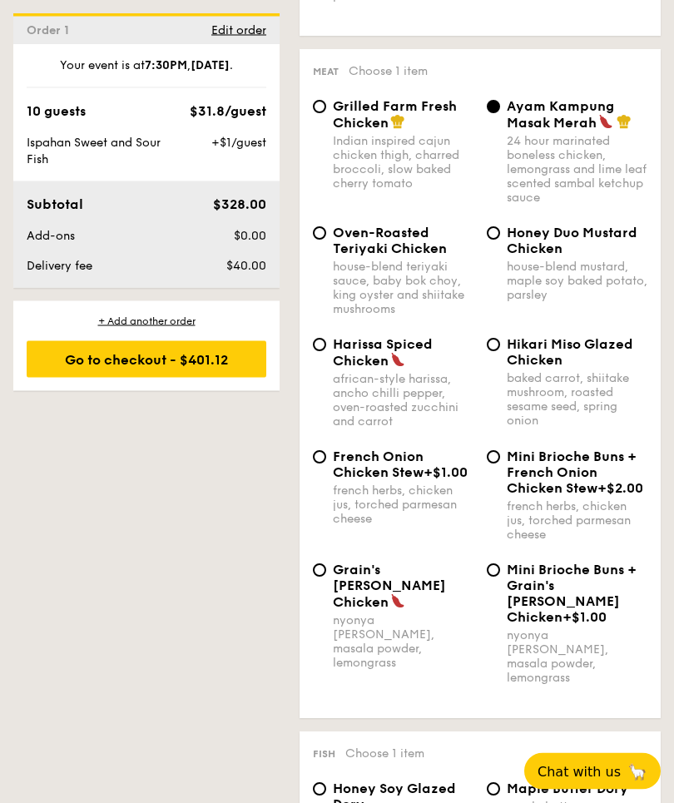
click at [337, 366] on span "Harissa Spiced Chicken" at bounding box center [383, 353] width 100 height 32
click at [326, 352] on input "Harissa Spiced Chicken african-style harissa, ancho chilli pepper, oven-roasted…" at bounding box center [319, 345] width 13 height 13
radio input "true"
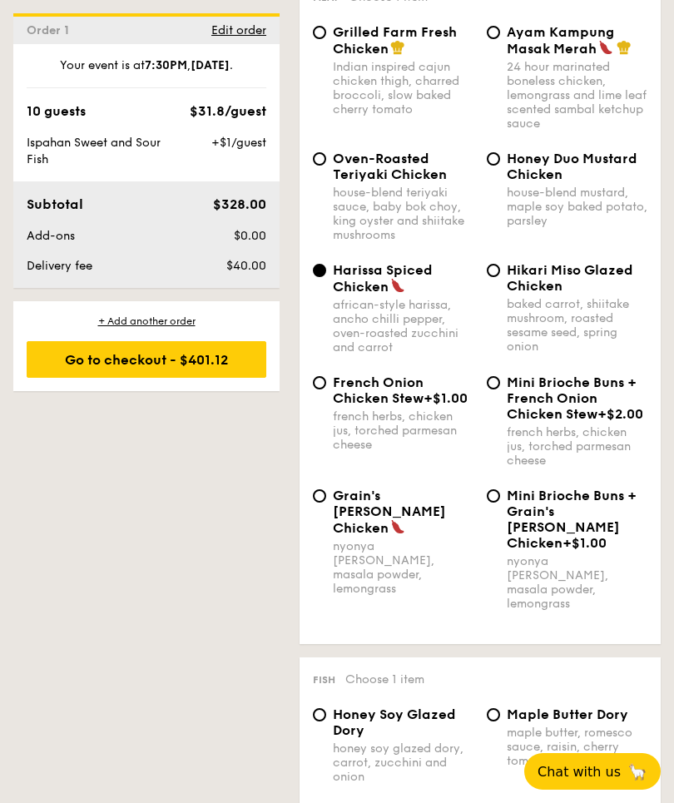
scroll to position [1707, 0]
click at [509, 57] on span "Ayam Kampung Masak Merah" at bounding box center [560, 41] width 107 height 32
click at [500, 40] on input "Ayam Kampung Masak Merah 24 hour marinated boneless chicken, lemongrass and lim…" at bounding box center [493, 33] width 13 height 13
radio input "true"
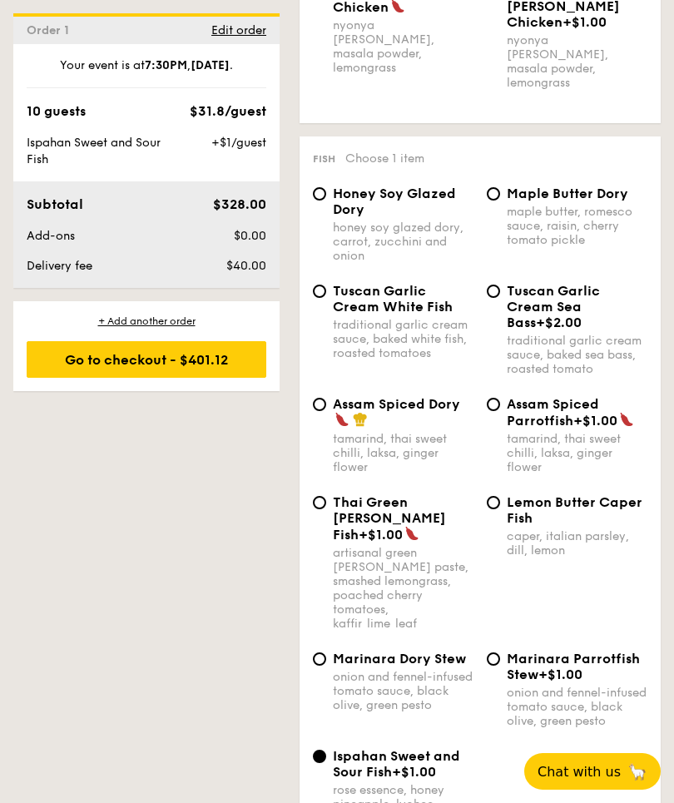
scroll to position [2230, 0]
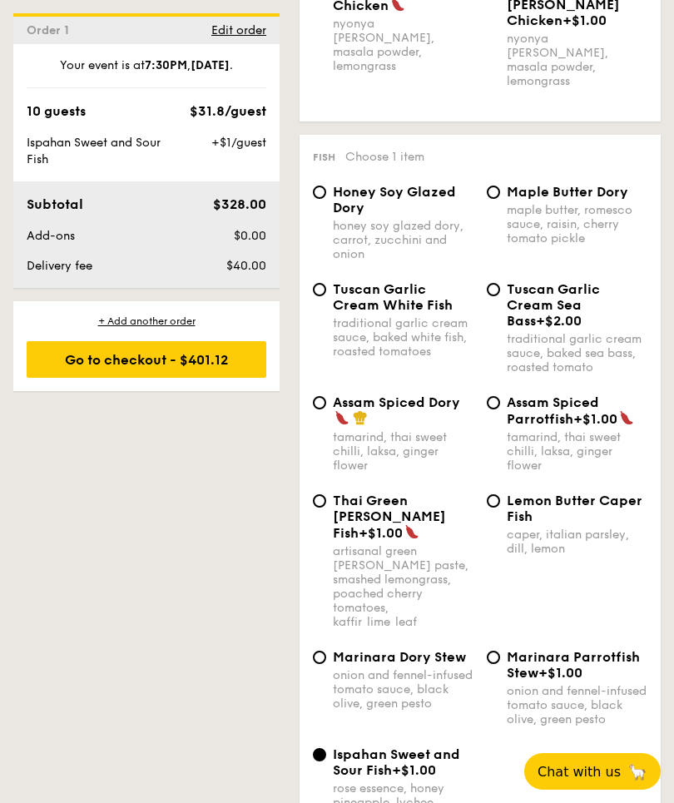
click at [320, 396] on input "Assam Spiced Dory tamarind, thai sweet chilli, laksa, ginger flower" at bounding box center [319, 402] width 13 height 13
radio input "true"
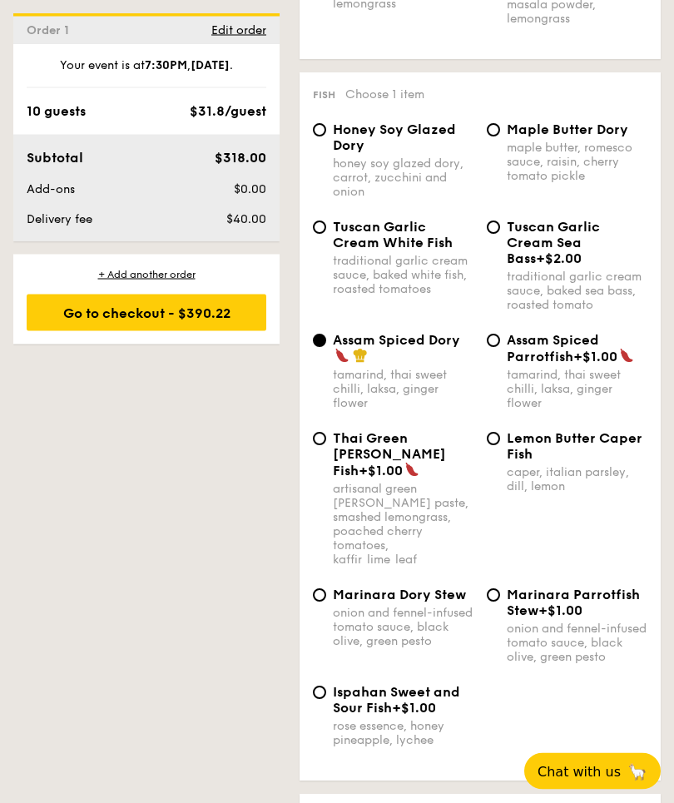
scroll to position [2292, 0]
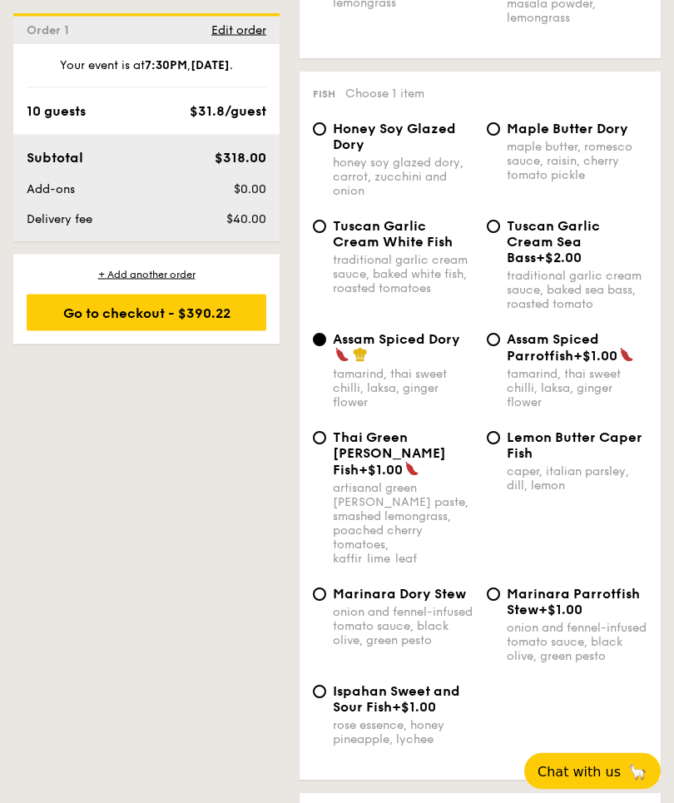
click at [324, 686] on input "Ispahan Sweet and Sour Fish +$1.00 rose essence, honey pineapple, lychee" at bounding box center [319, 692] width 13 height 13
radio input "true"
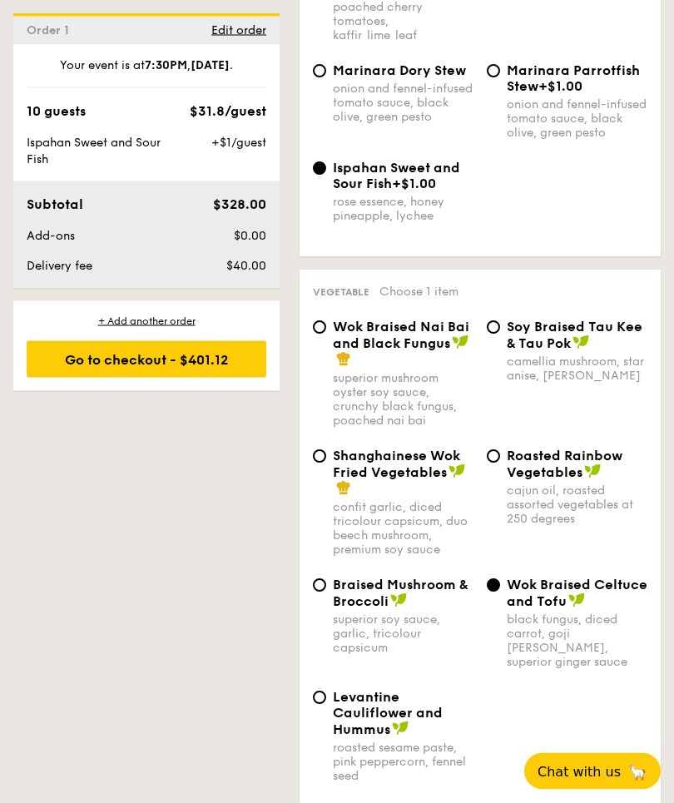
scroll to position [2817, 0]
click at [494, 449] on input "Roasted Rainbow Vegetables cajun oil, roasted assorted vegetables at 250 degrees" at bounding box center [493, 455] width 13 height 13
radio input "true"
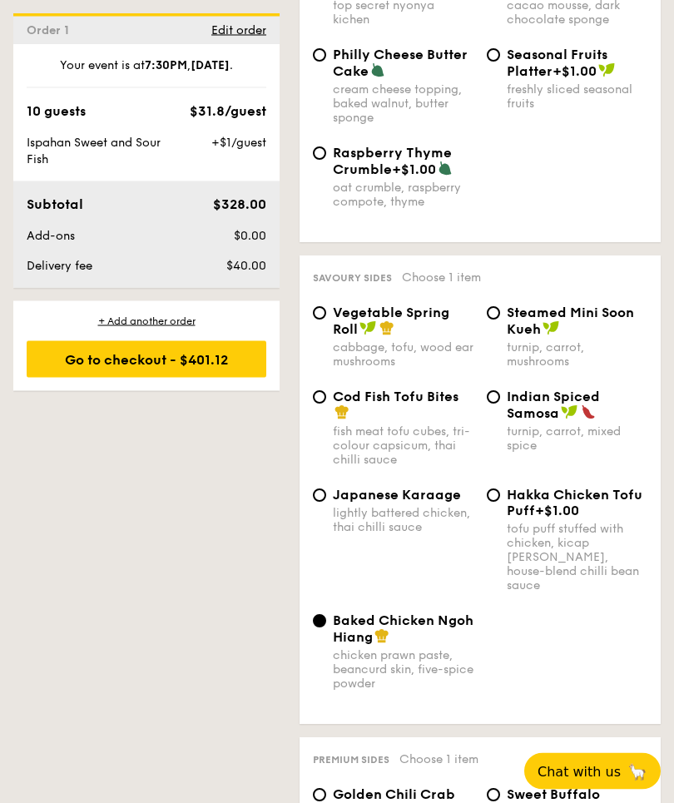
scroll to position [3970, 0]
click at [335, 390] on span "Cod Fish Tofu Bites" at bounding box center [396, 398] width 126 height 16
click at [326, 392] on input "Cod Fish Tofu Bites fish meat tofu cubes, tri-colour capsicum, thai chilli sauce" at bounding box center [319, 398] width 13 height 13
radio input "true"
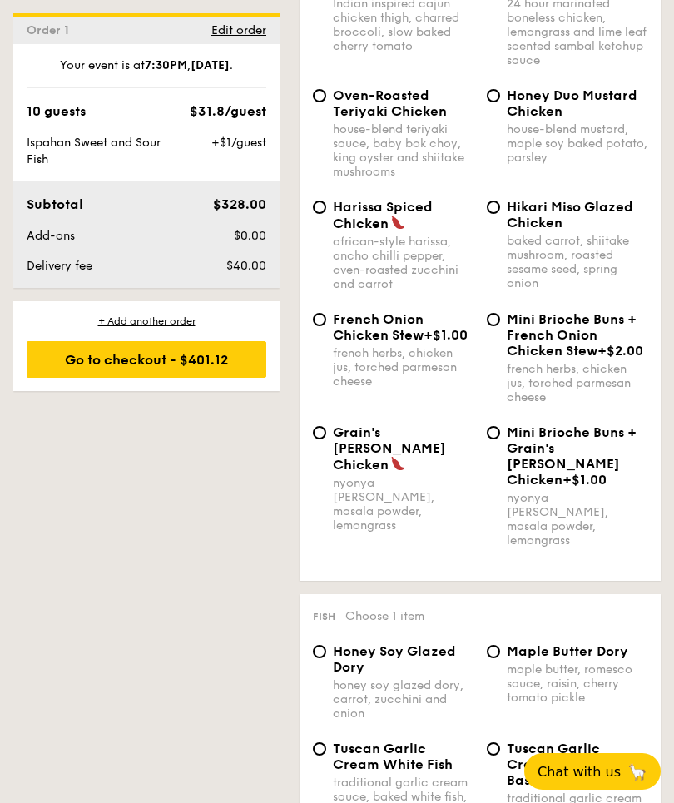
scroll to position [1761, 0]
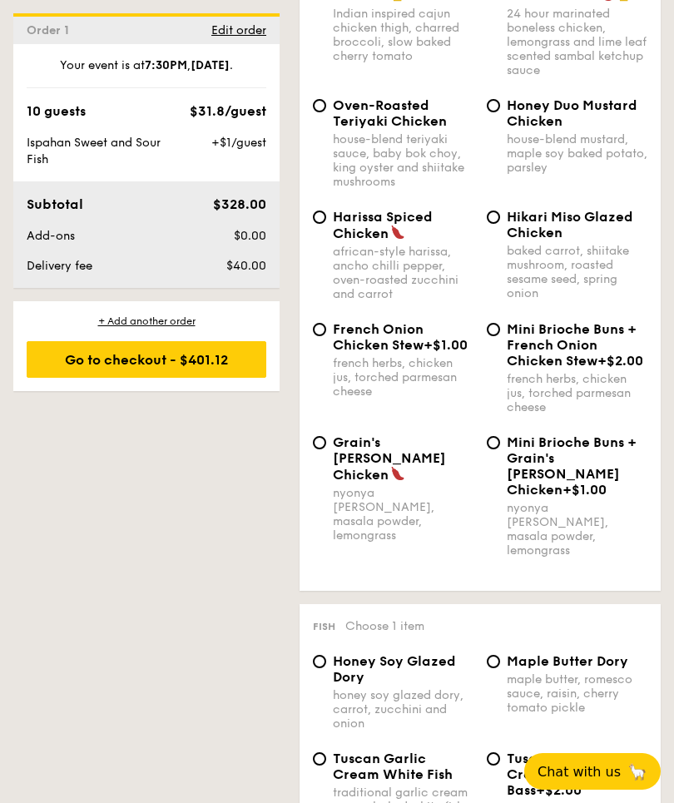
click at [411, 241] on span "Harissa Spiced Chicken" at bounding box center [383, 225] width 100 height 32
click at [326, 224] on input "Harissa Spiced Chicken african-style harissa, ancho chilli pepper, oven-roasted…" at bounding box center [319, 217] width 13 height 13
radio input "true"
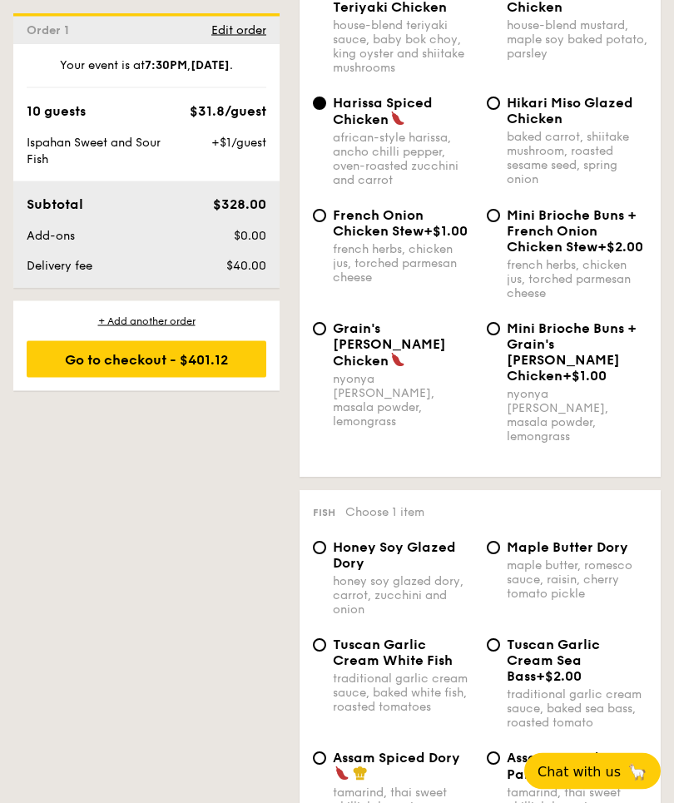
scroll to position [1875, 0]
click at [335, 363] on span "Grain's Curry Chicken" at bounding box center [389, 344] width 113 height 48
click at [326, 335] on input "Grain's Curry Chicken nyonya curry, masala powder, lemongrass" at bounding box center [319, 328] width 13 height 13
radio input "true"
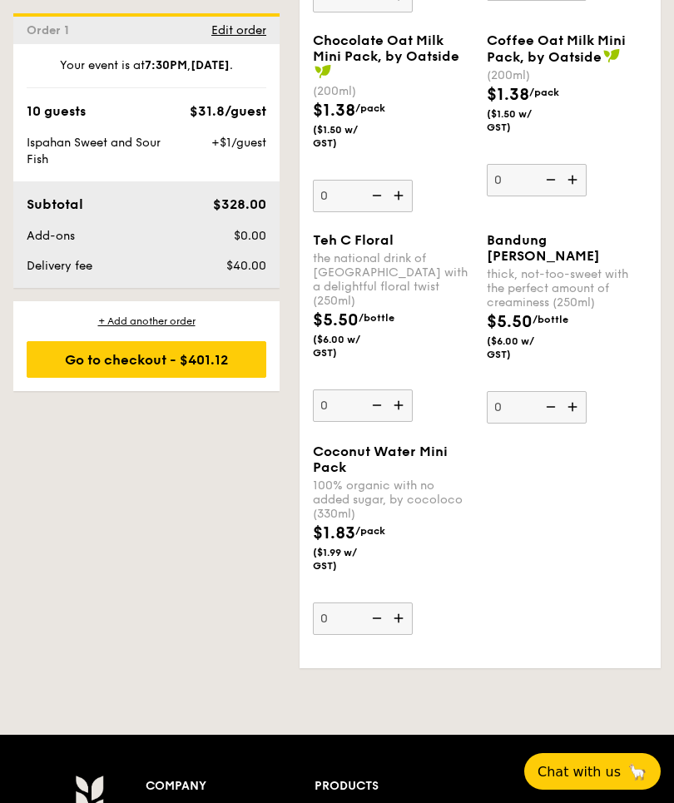
scroll to position [7370, 0]
click at [206, 363] on div "Go to checkout - $401.12" at bounding box center [147, 359] width 240 height 37
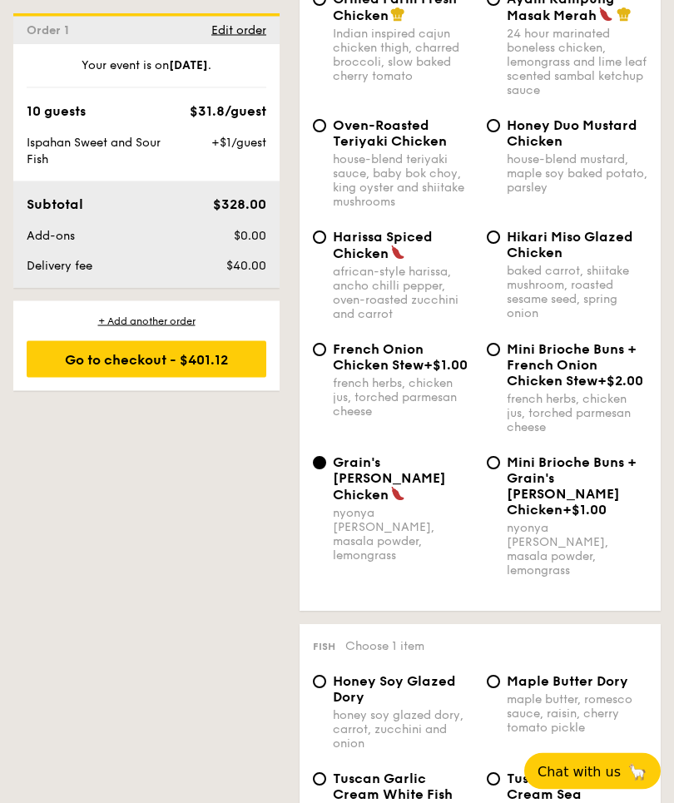
scroll to position [1747, 0]
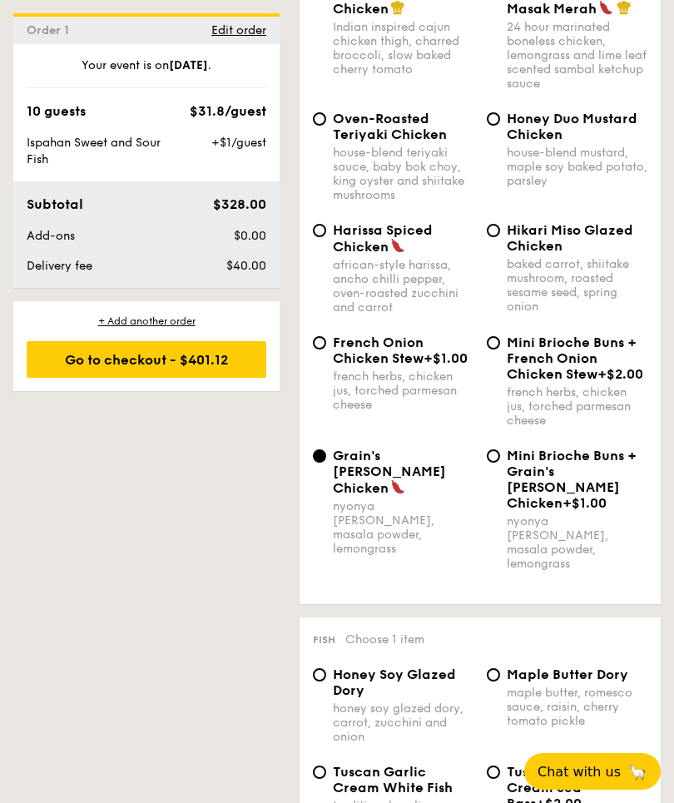
click at [396, 253] on img at bounding box center [397, 245] width 15 height 15
click at [326, 237] on input "Harissa Spiced Chicken african-style harissa, ancho chilli pepper, oven-roasted…" at bounding box center [319, 230] width 13 height 13
radio input "true"
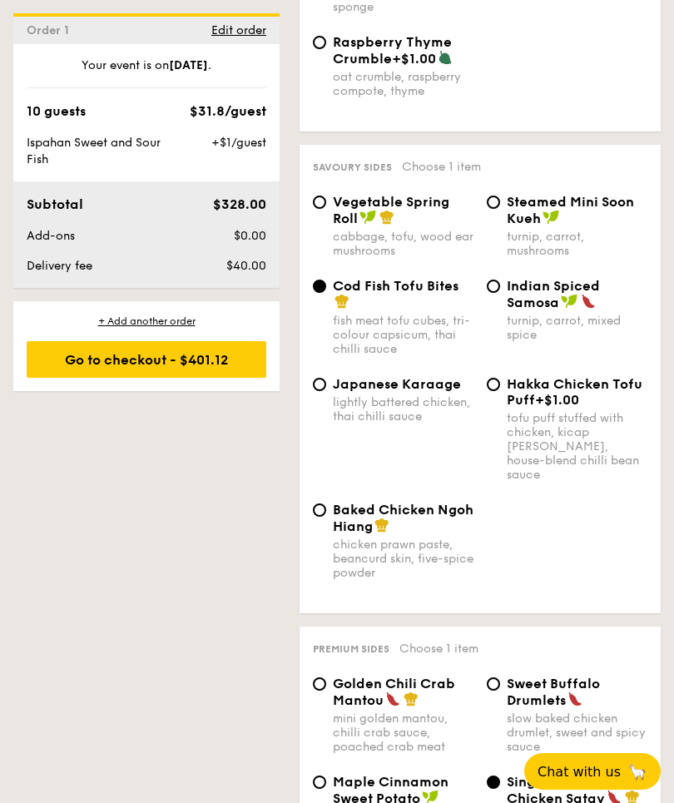
scroll to position [4213, 0]
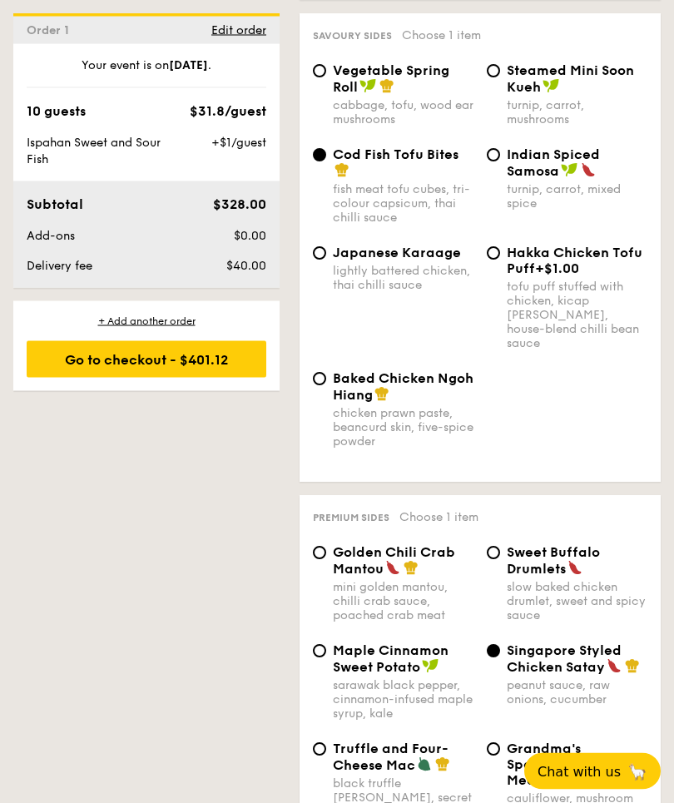
click at [214, 365] on div "Go to checkout - $401.12" at bounding box center [147, 359] width 240 height 37
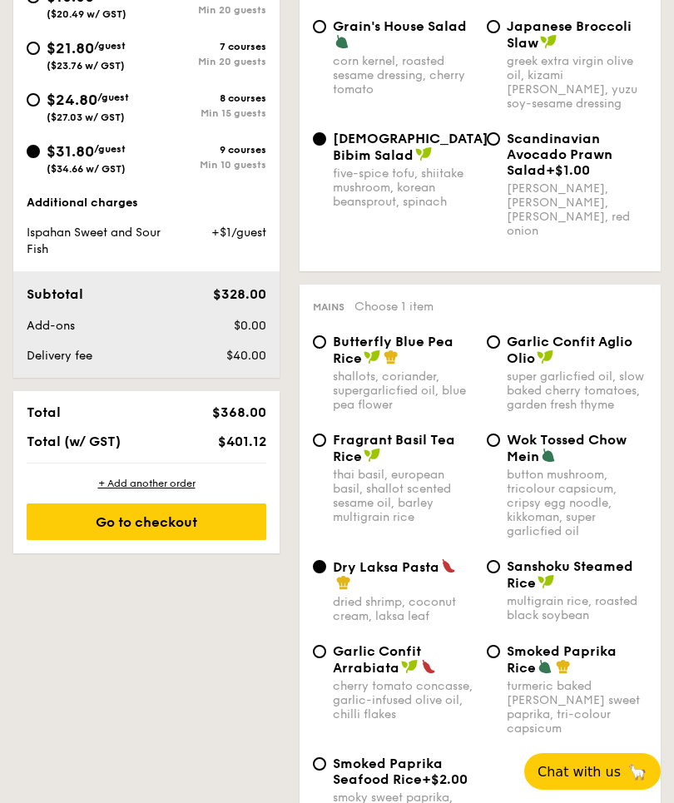
scroll to position [492, 0]
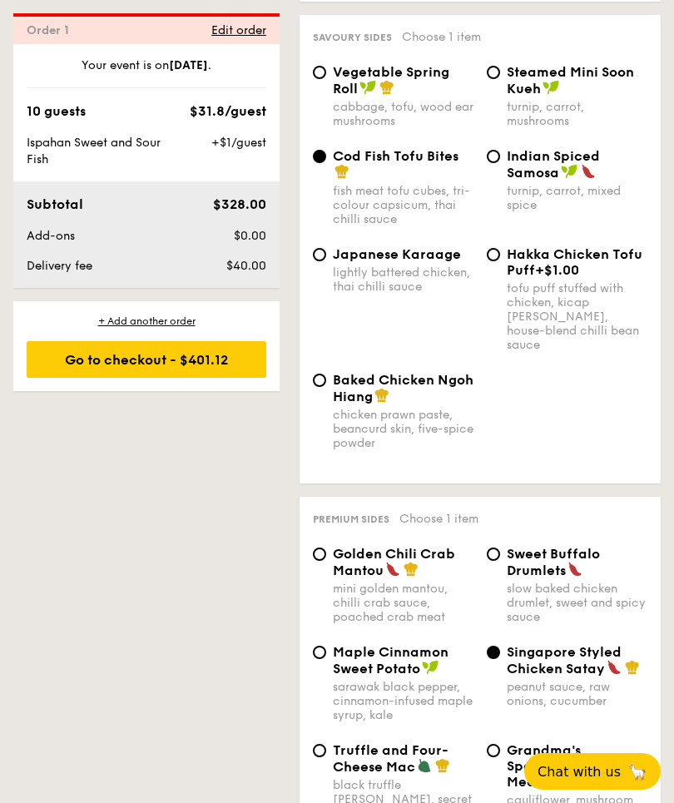
click at [221, 364] on div "Go to checkout - $401.12" at bounding box center [147, 359] width 240 height 37
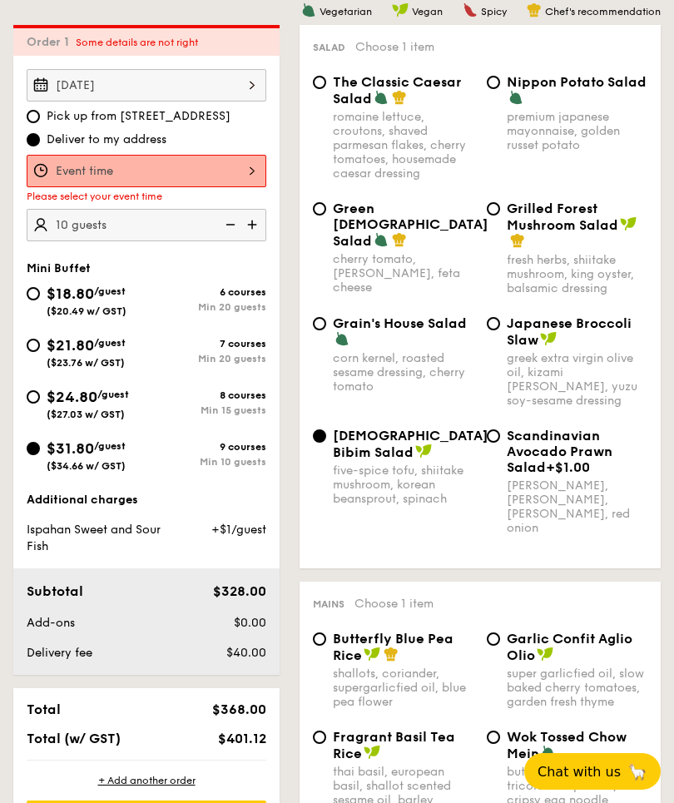
click at [217, 178] on div at bounding box center [147, 171] width 240 height 32
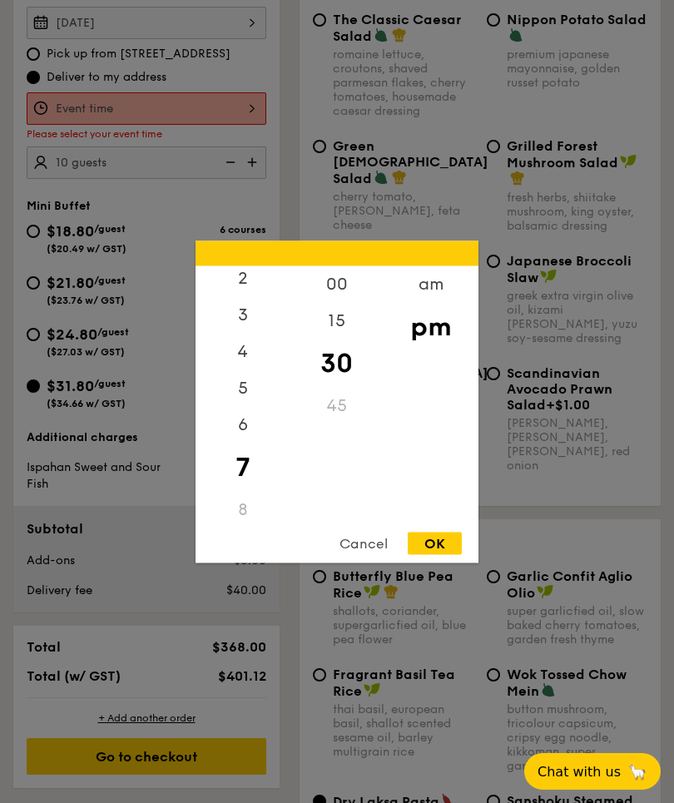
scroll to position [570, 0]
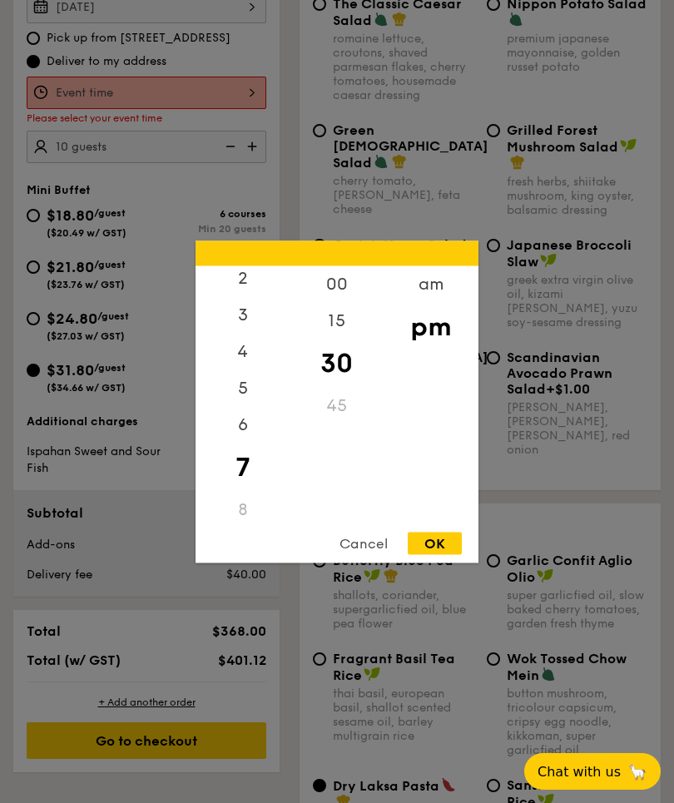
click at [441, 547] on div "OK" at bounding box center [435, 543] width 54 height 22
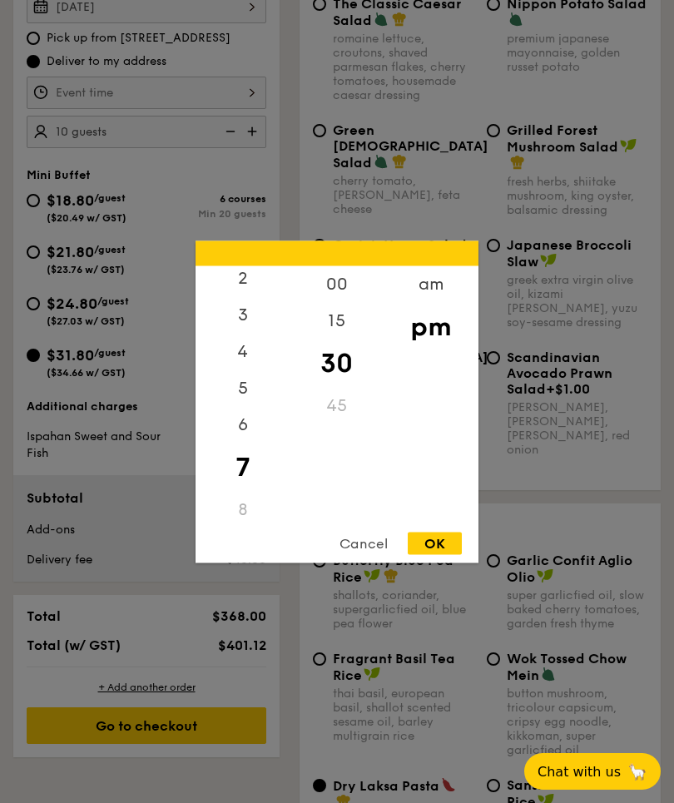
type input "7:30PM"
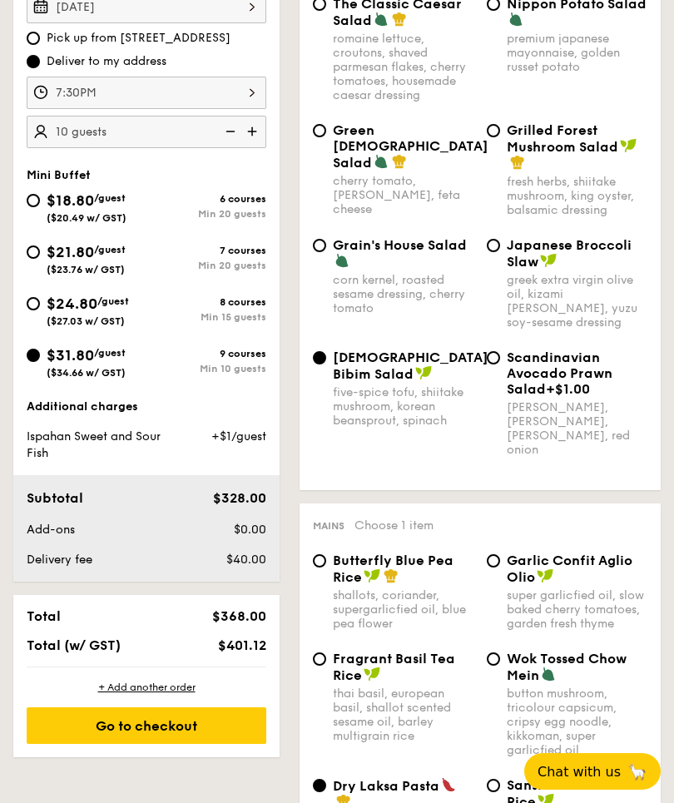
click at [218, 98] on div "7:30PM" at bounding box center [147, 93] width 240 height 32
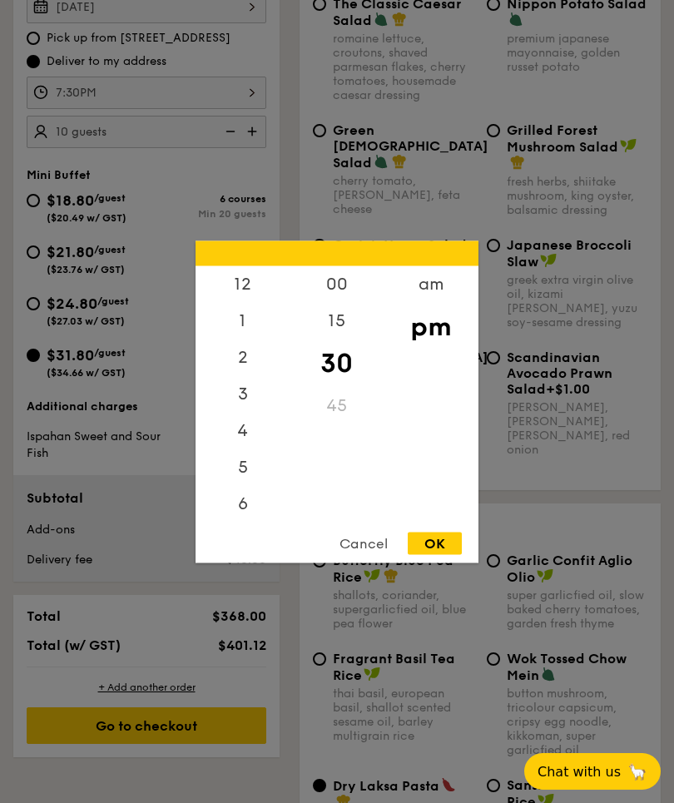
scroll to position [79, 0]
click at [434, 544] on div "OK" at bounding box center [435, 543] width 54 height 22
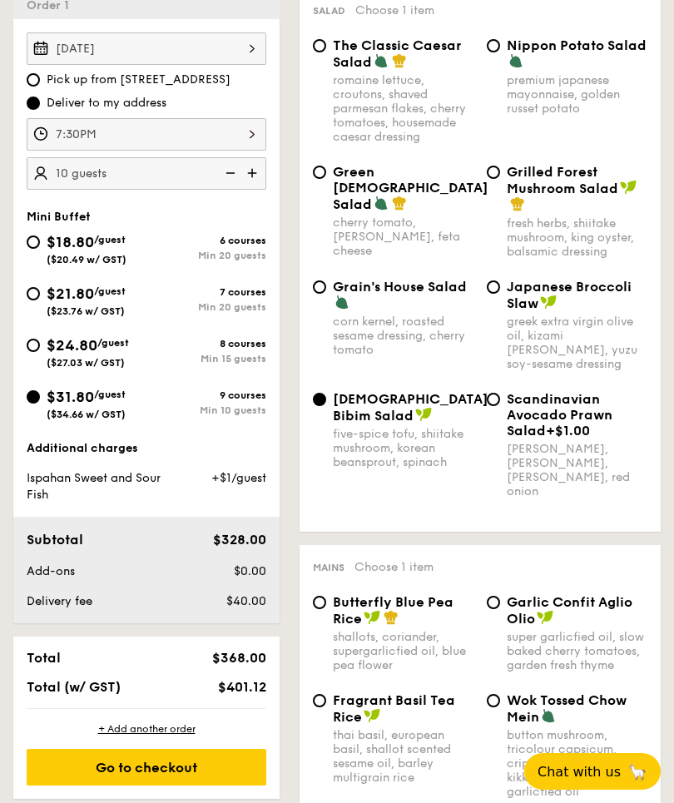
scroll to position [547, 0]
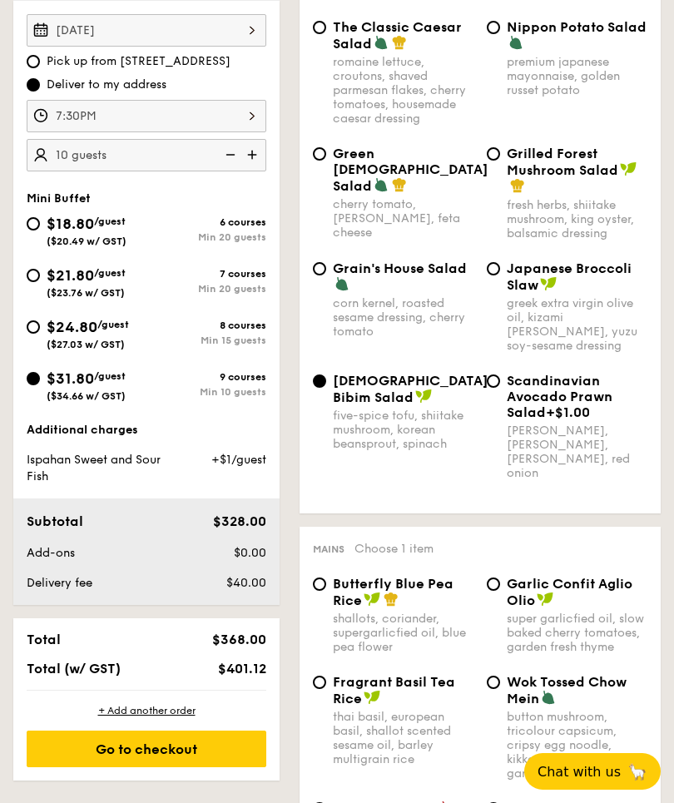
click at [189, 767] on div "Go to checkout" at bounding box center [147, 749] width 240 height 37
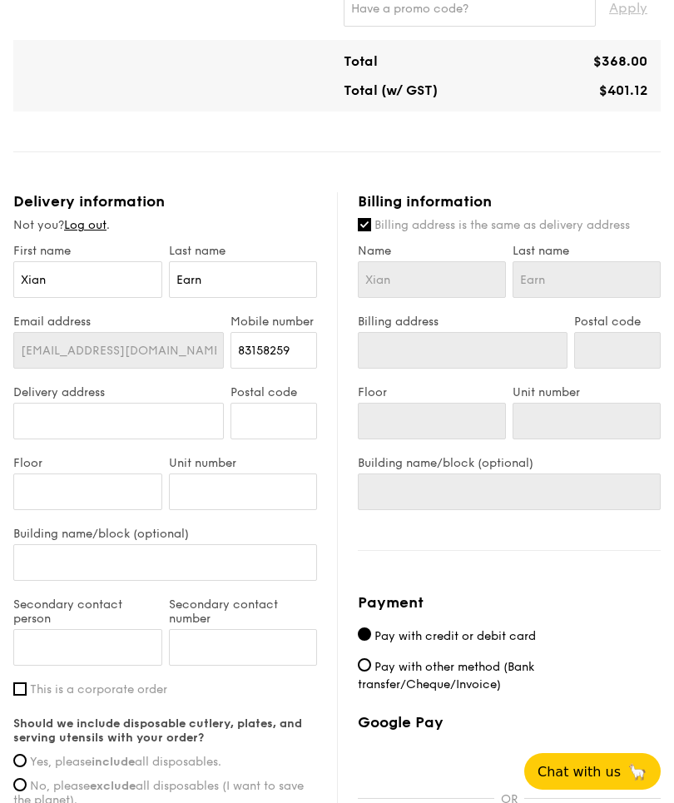
scroll to position [865, 0]
click at [161, 409] on input "Delivery address" at bounding box center [118, 420] width 211 height 37
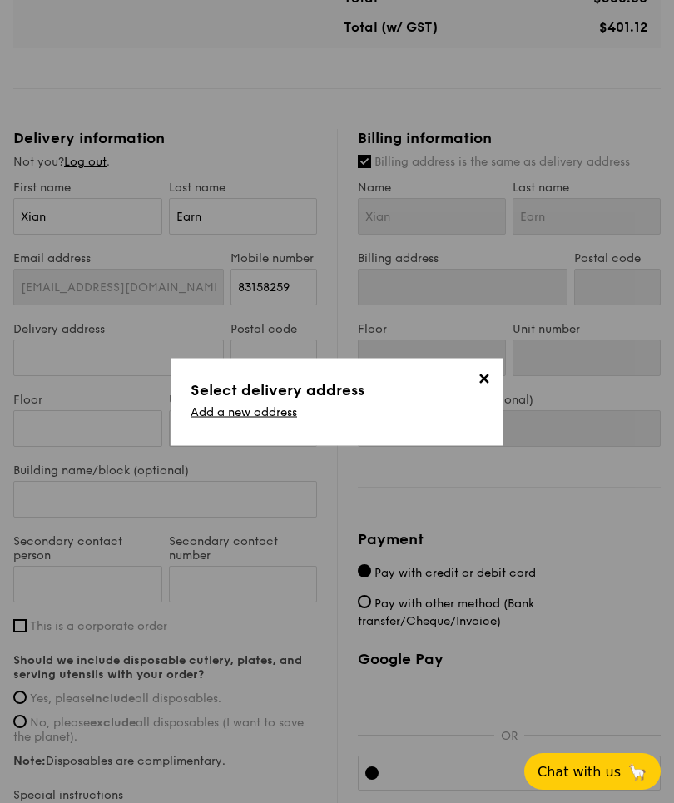
click at [264, 419] on link "Add a new address" at bounding box center [244, 411] width 107 height 14
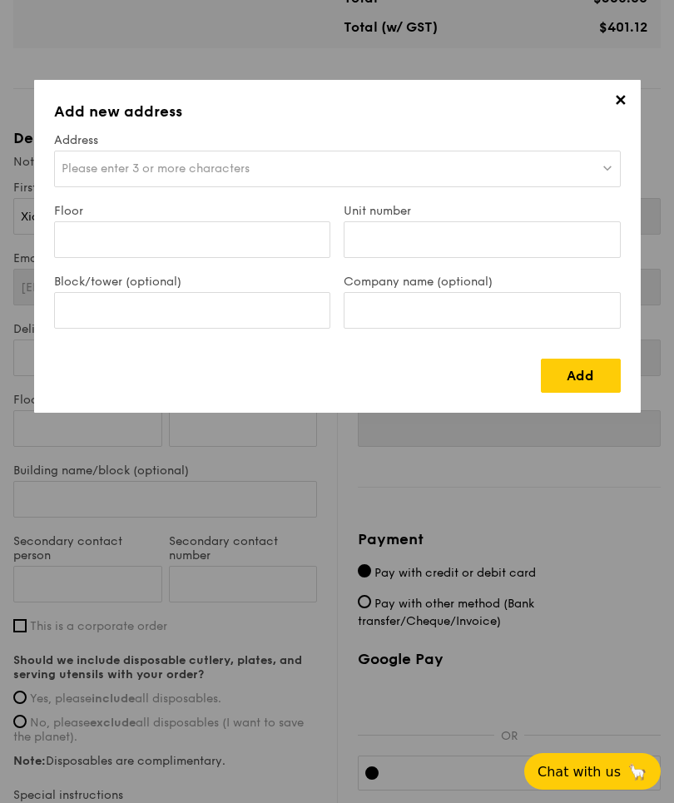
click at [222, 167] on span "Please enter 3 or more characters" at bounding box center [156, 168] width 188 height 14
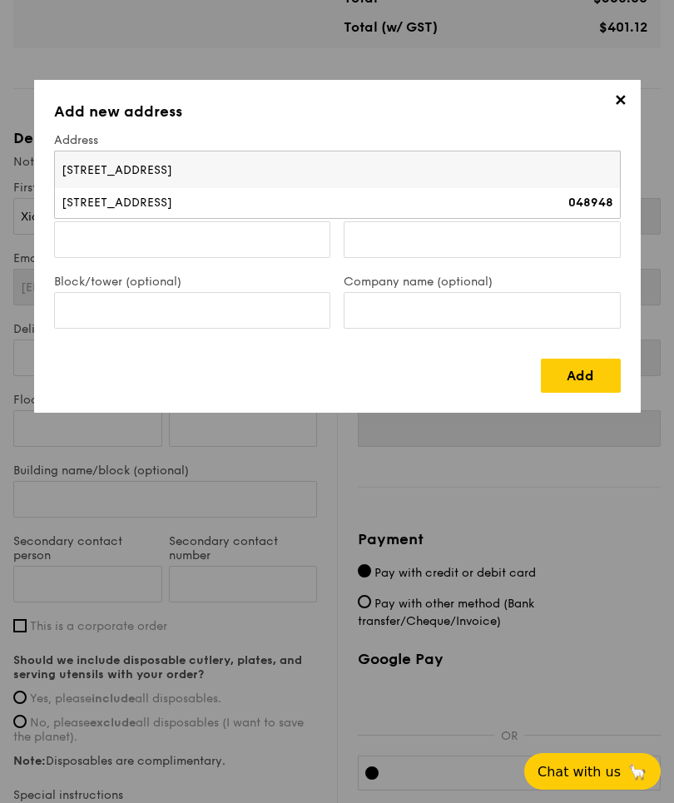
type input "88 Market Street"
click at [223, 240] on input "Floor" at bounding box center [192, 239] width 277 height 37
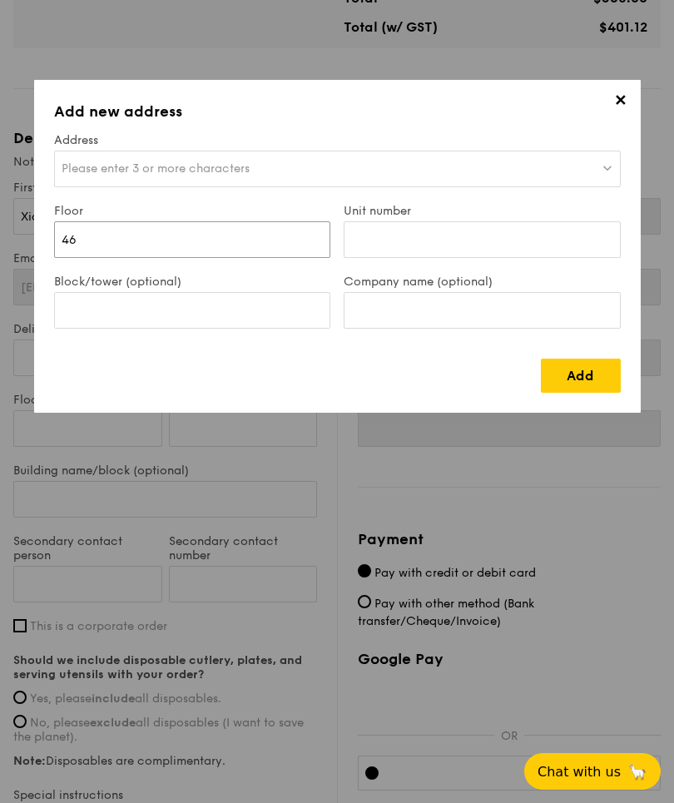
type input "46"
click at [483, 239] on input "Unit number" at bounding box center [482, 239] width 277 height 37
type input "04/05"
click at [227, 310] on input "Block/tower (optional)" at bounding box center [192, 310] width 277 height 37
type input "CapitaSpring"
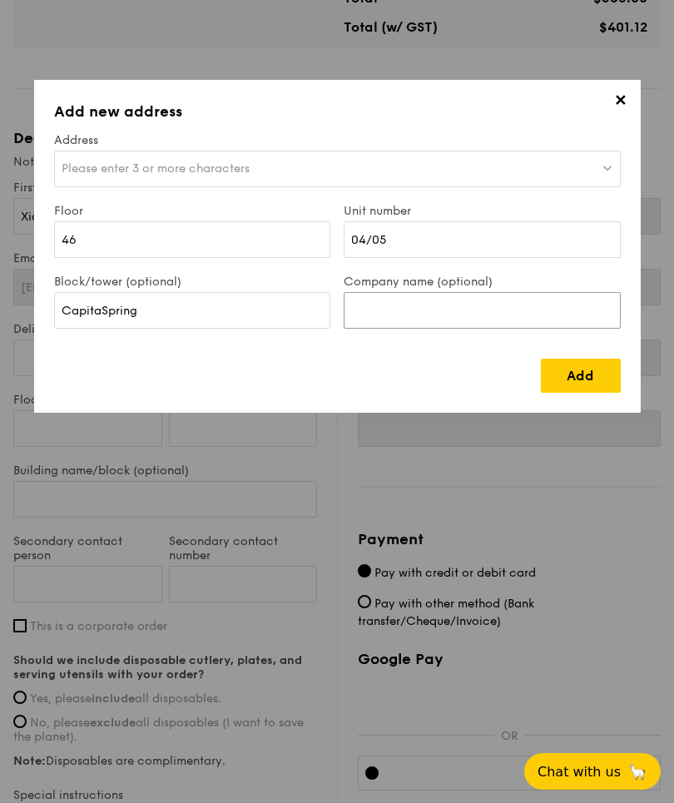
click at [463, 315] on input "Company name (optional)" at bounding box center [482, 310] width 277 height 37
type input "CBC Group"
click at [593, 378] on link "Add" at bounding box center [581, 376] width 80 height 34
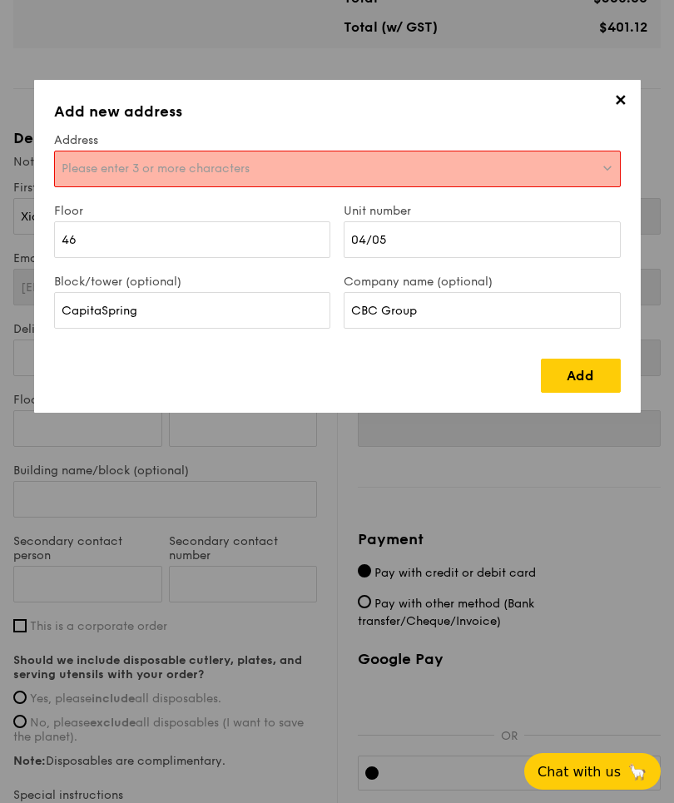
click at [385, 170] on div "Please enter 3 or more characters" at bounding box center [337, 169] width 567 height 37
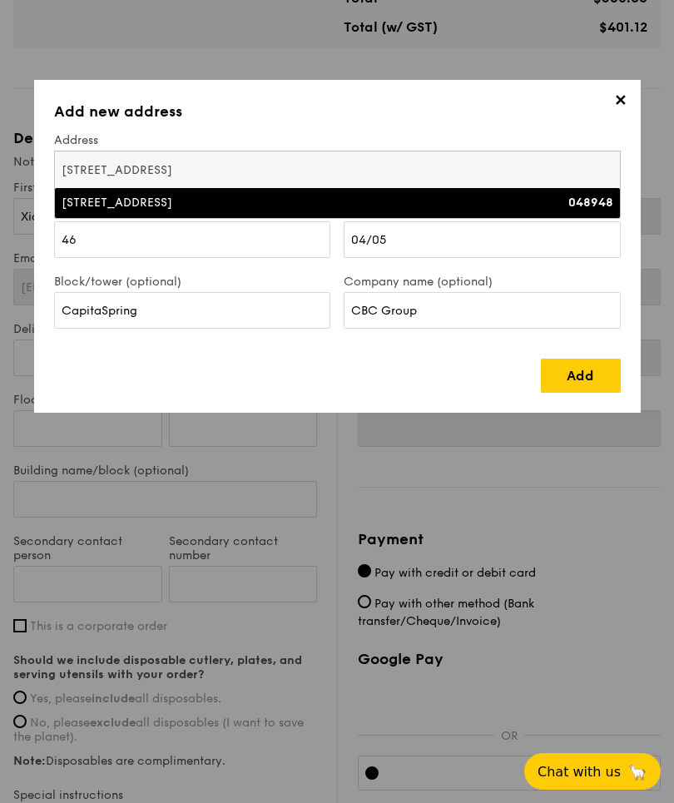
click at [296, 206] on div "88 Market Street" at bounding box center [269, 203] width 414 height 17
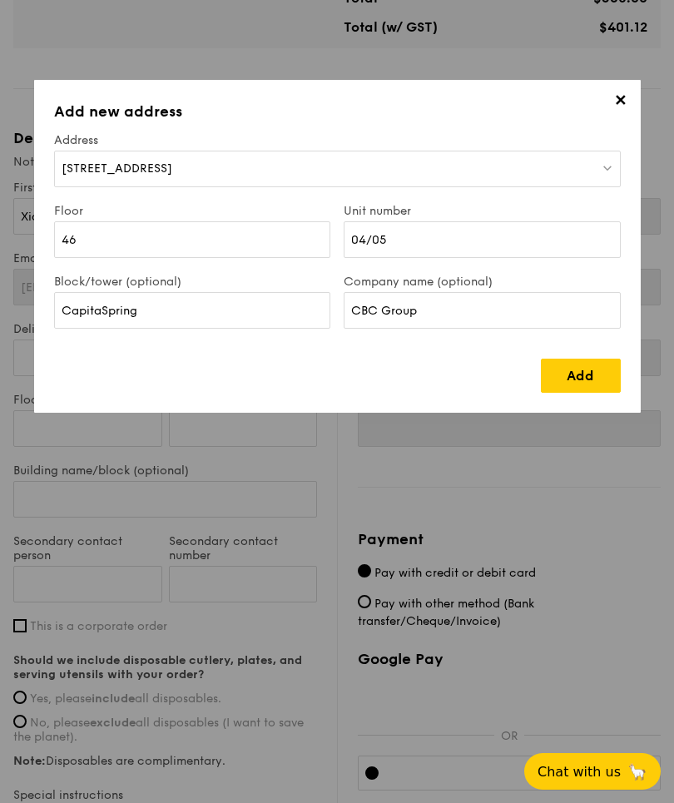
click at [581, 376] on link "Add" at bounding box center [581, 376] width 80 height 34
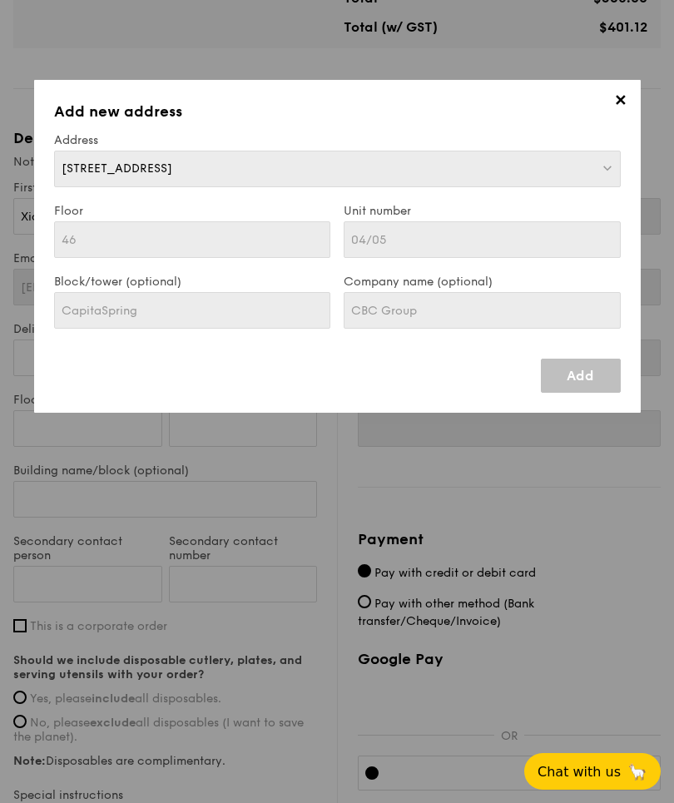
type input "88 Market Street"
type input "048948"
type input "46"
type input "04/05"
type input "CapitaSpring"
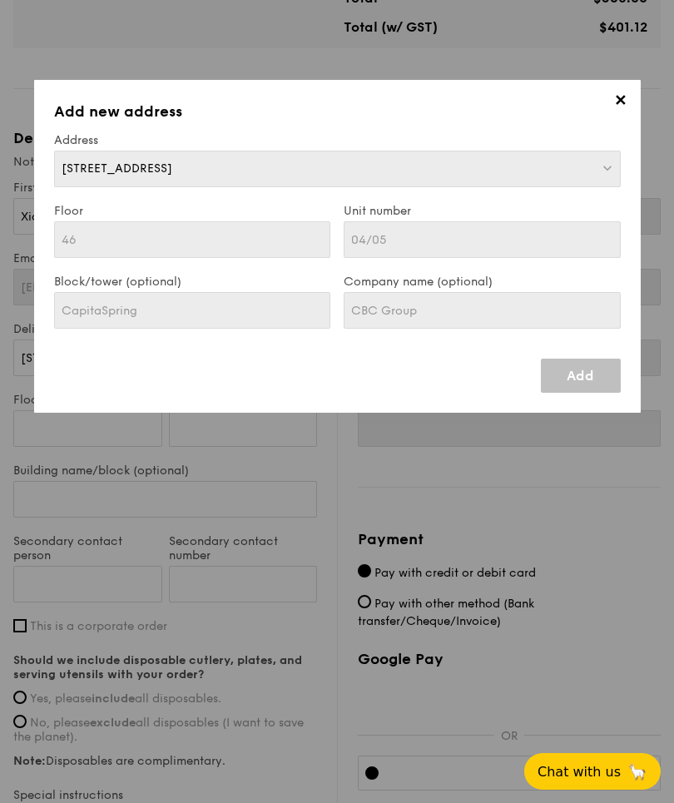
type input "88 Market Street"
type input "048948"
type input "46"
type input "04/05"
type input "CapitaSpring"
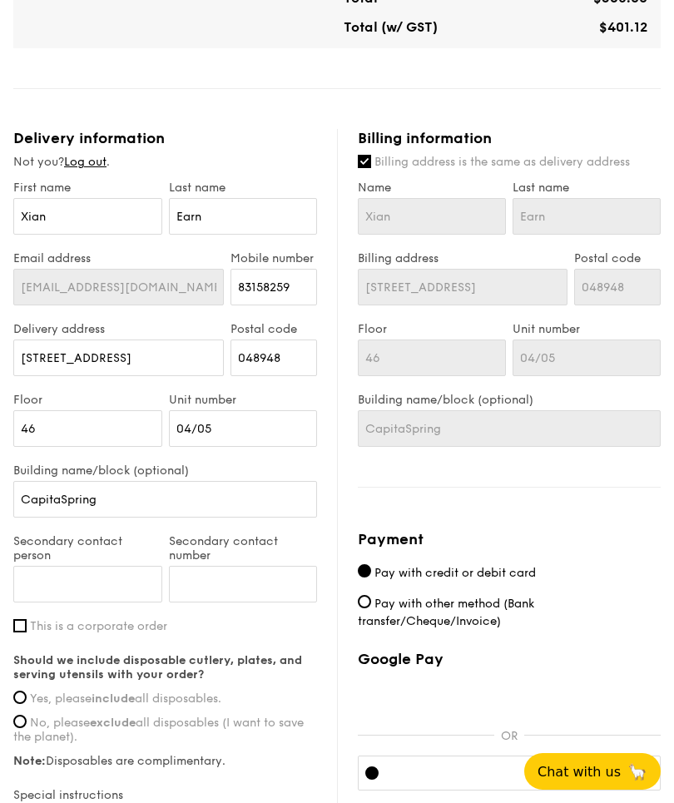
scroll to position [909, 0]
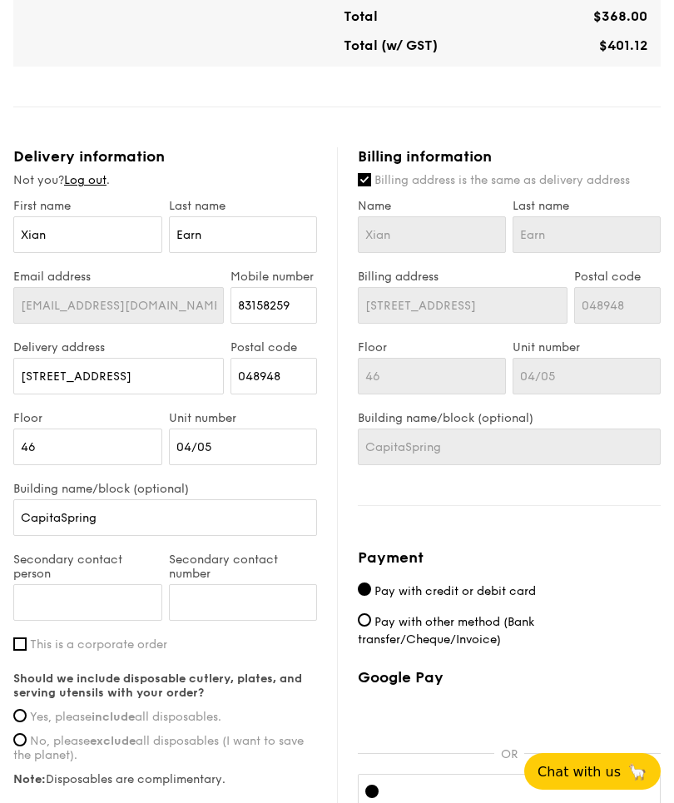
click at [14, 647] on input "This is a corporate order" at bounding box center [19, 643] width 13 height 13
checkbox input "true"
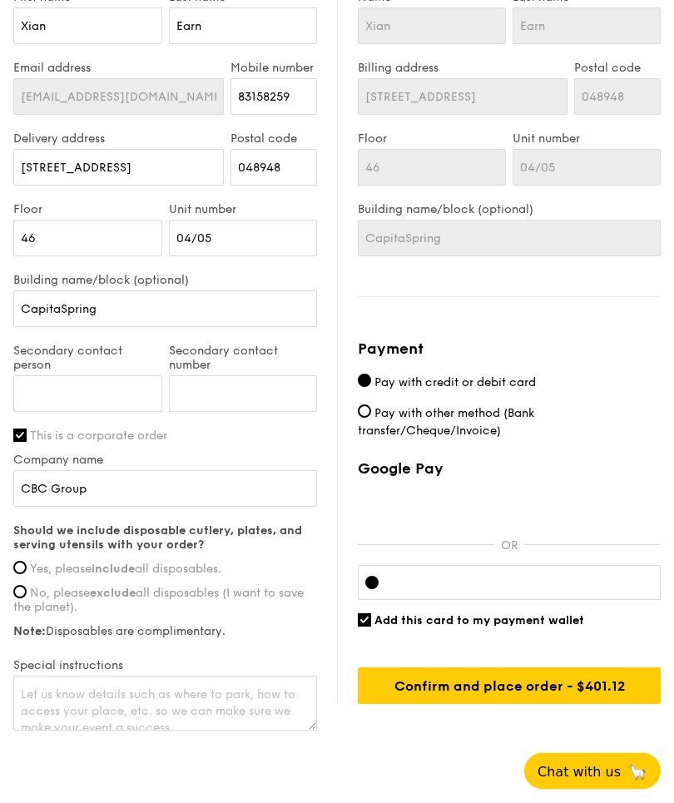
scroll to position [1121, 0]
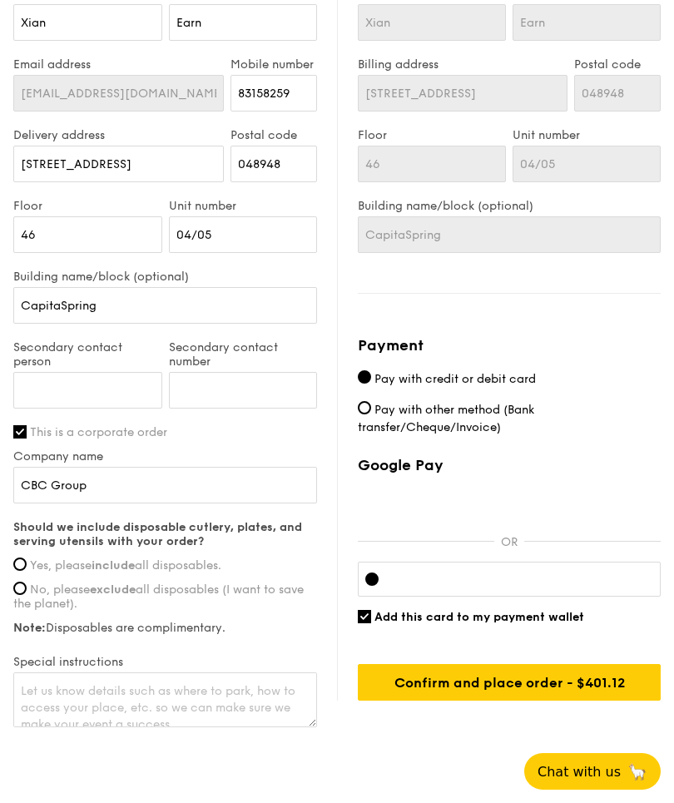
click at [200, 567] on span "Yes, please include all disposables." at bounding box center [125, 565] width 191 height 14
click at [27, 567] on input "Yes, please include all disposables." at bounding box center [19, 564] width 13 height 13
radio input "true"
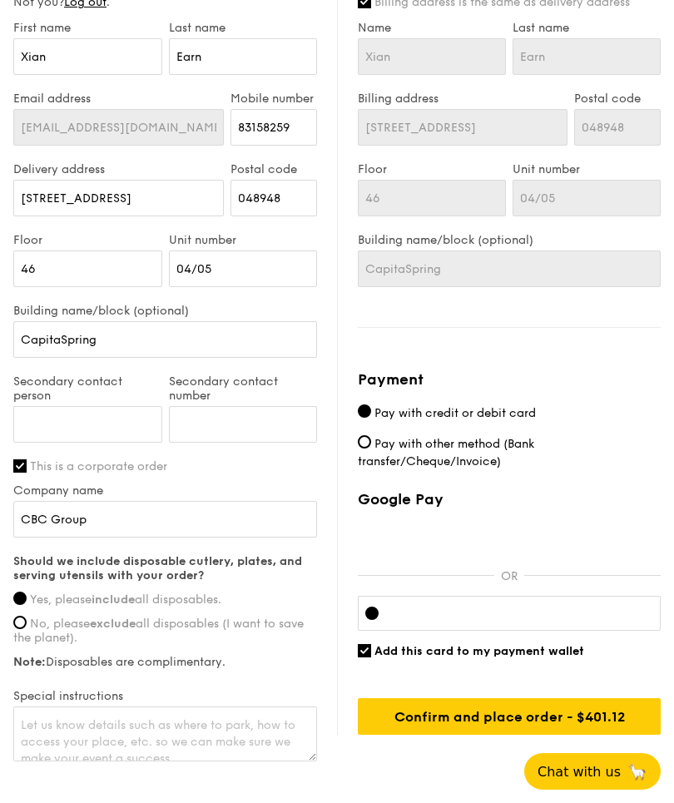
scroll to position [1086, 0]
click at [222, 729] on textarea at bounding box center [165, 734] width 304 height 55
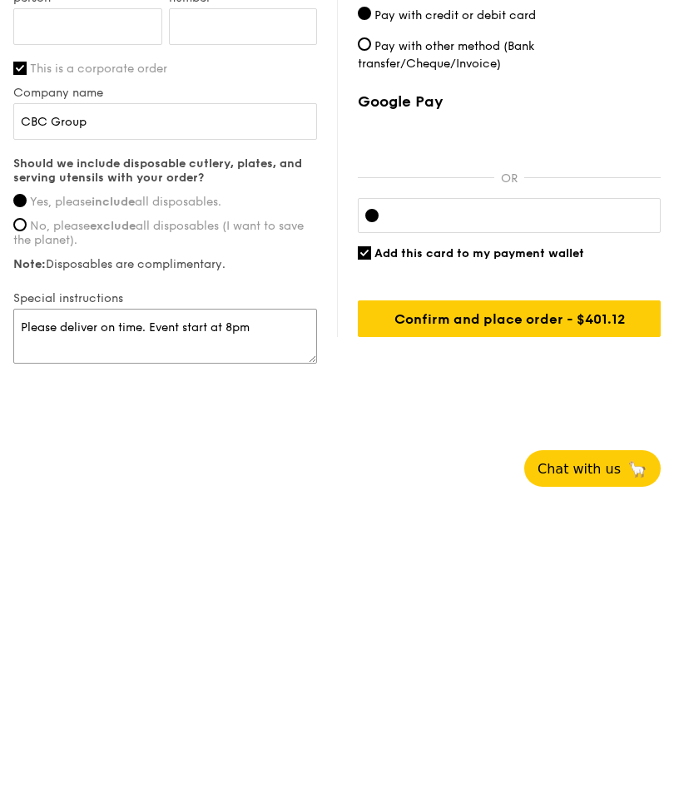
type textarea "Please deliver on time. Event start at 8pm"
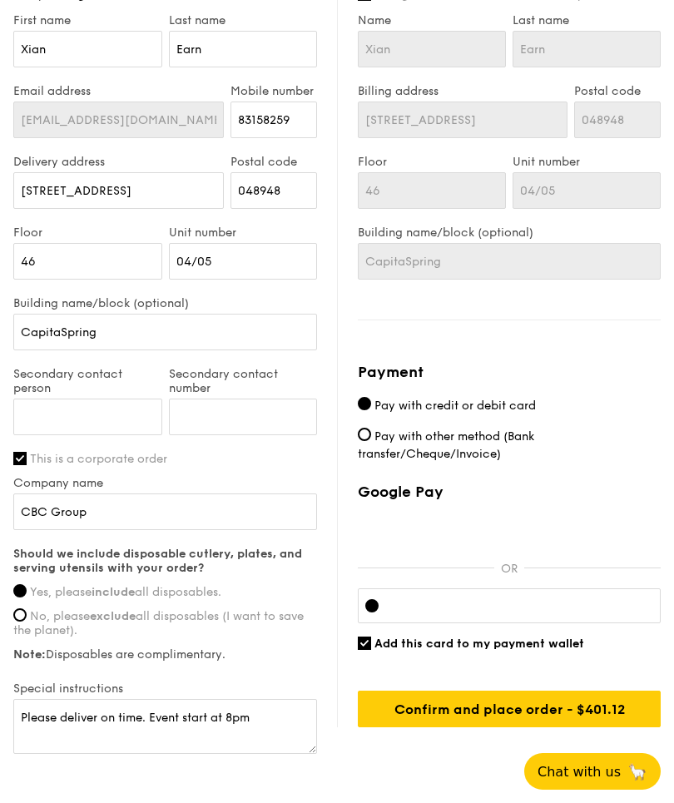
scroll to position [1121, 0]
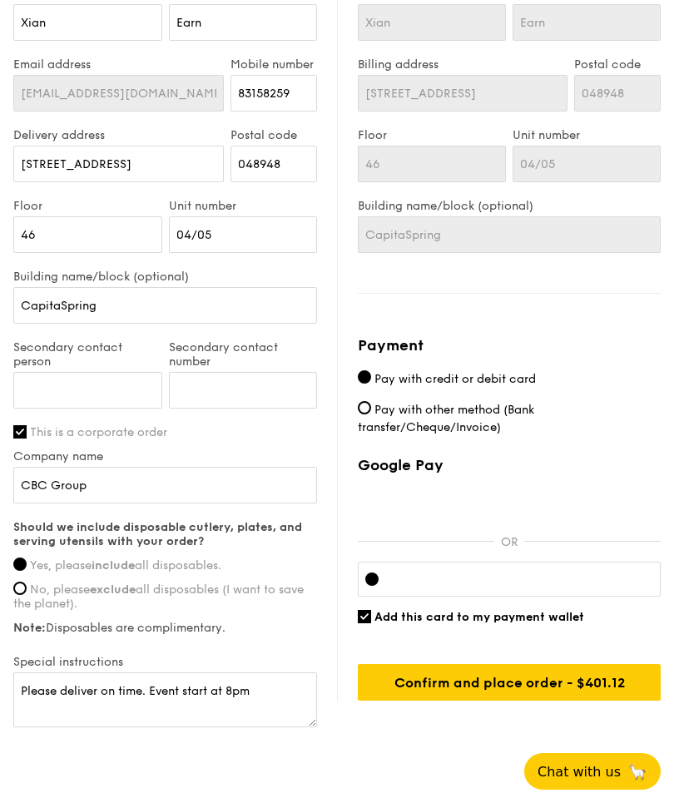
click at [530, 617] on span "Add this card to my payment wallet" at bounding box center [479, 617] width 210 height 14
click at [371, 617] on input "Add this card to my payment wallet" at bounding box center [364, 616] width 13 height 13
checkbox input "false"
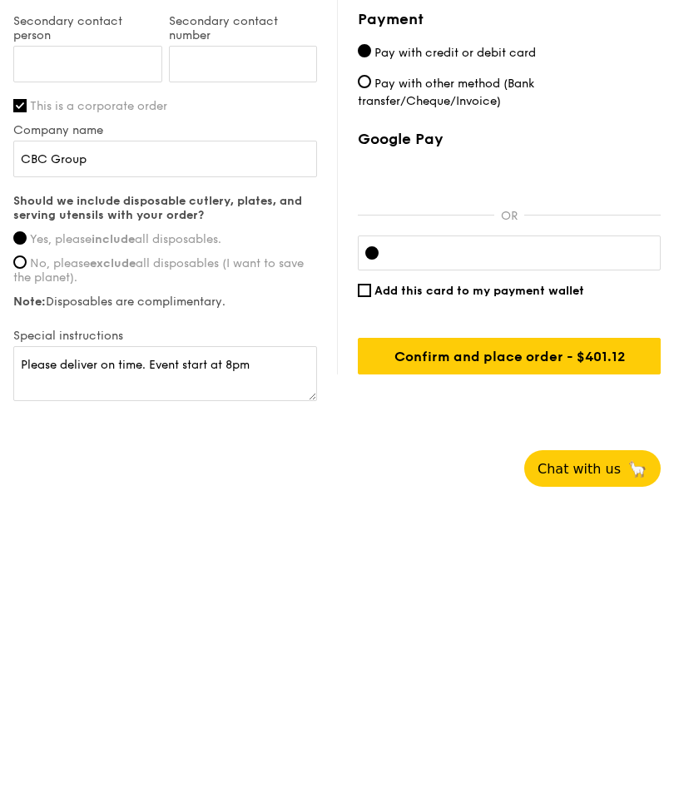
click at [459, 538] on div at bounding box center [509, 555] width 303 height 35
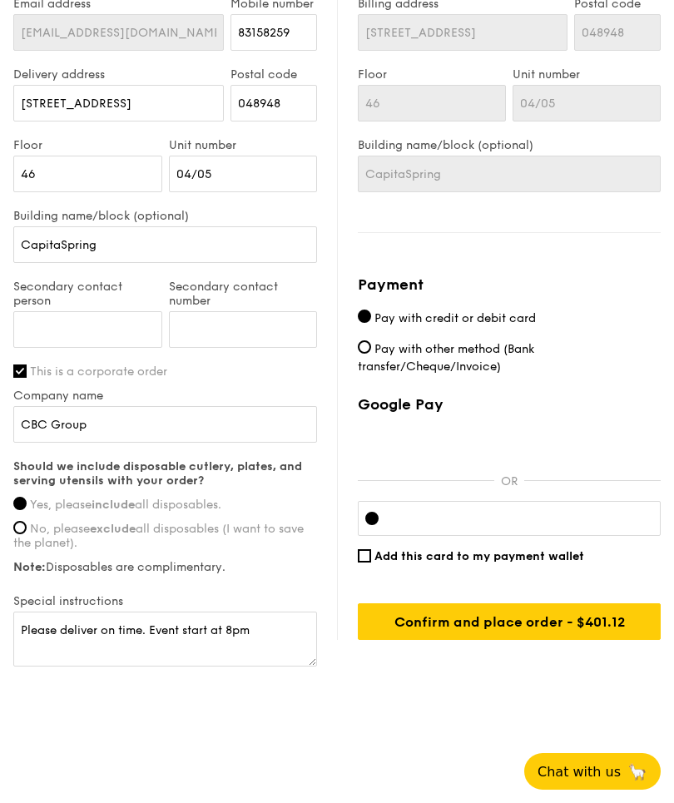
click at [435, 523] on div at bounding box center [509, 518] width 303 height 35
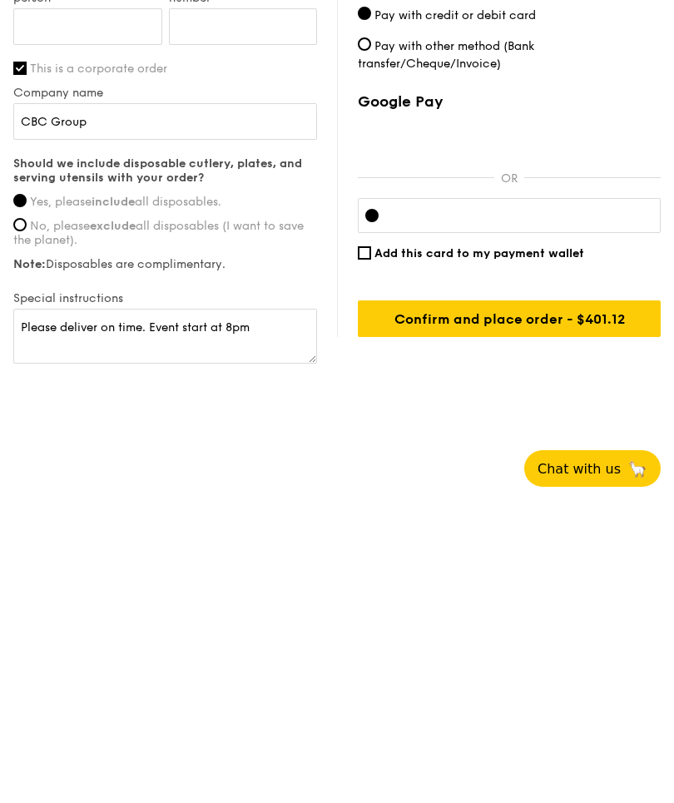
click at [516, 603] on input "Confirm and place order - $401.12" at bounding box center [509, 621] width 303 height 37
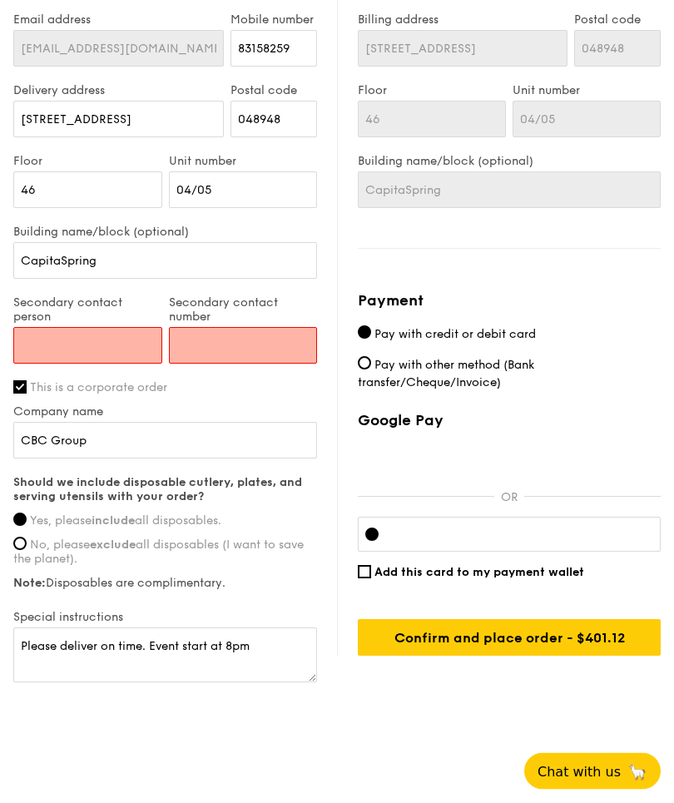
scroll to position [1165, 0]
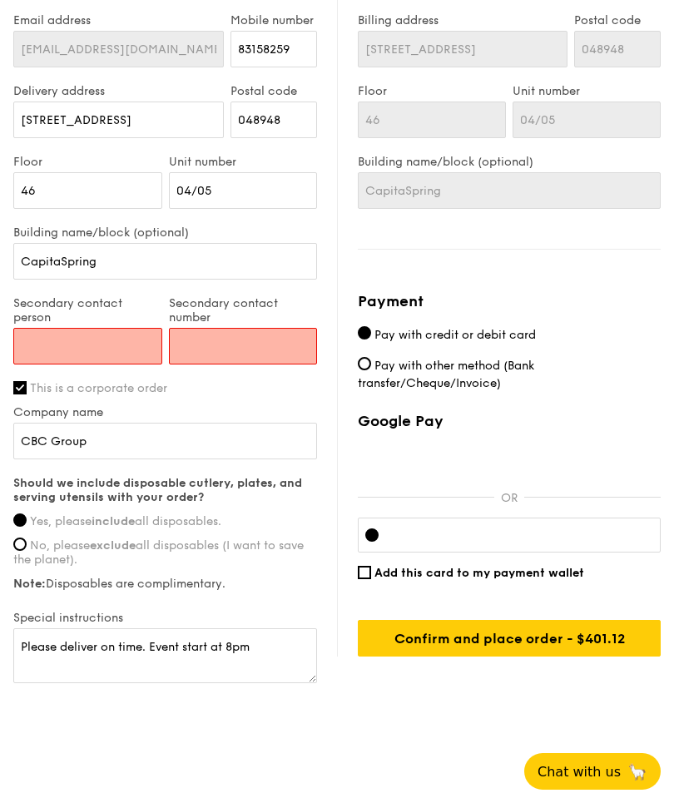
click at [125, 341] on input "Secondary contact person" at bounding box center [87, 346] width 149 height 37
type input "9"
type input "Joseph Yu"
click at [264, 355] on input "Secondary contact number" at bounding box center [243, 346] width 149 height 37
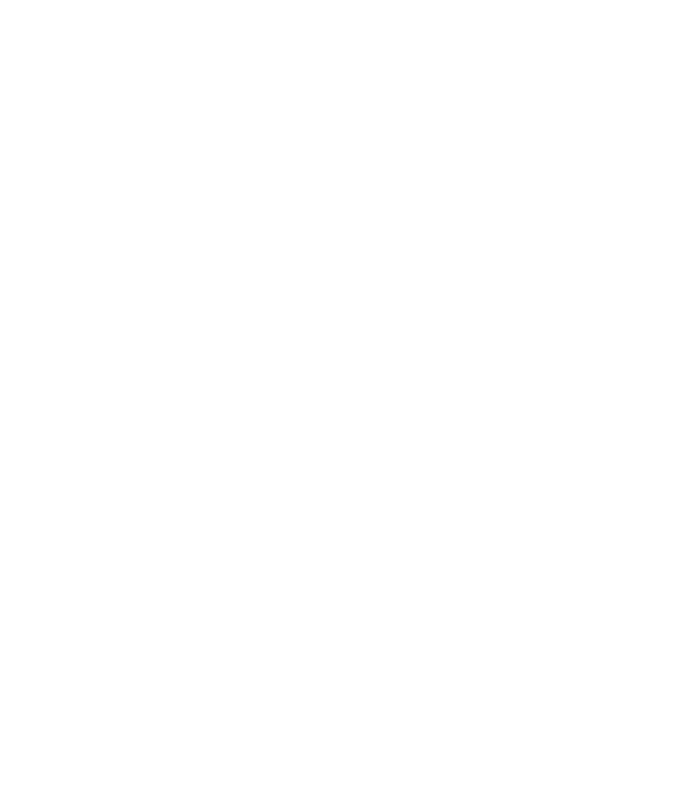
scroll to position [1183, 0]
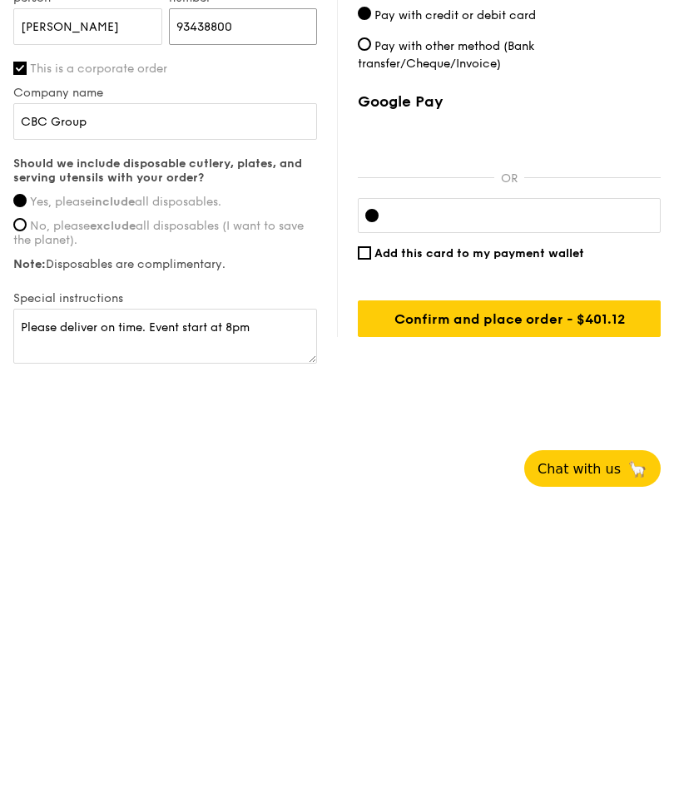
type input "93438800"
click at [420, 603] on input "Confirm and place order - $401.12" at bounding box center [509, 621] width 303 height 37
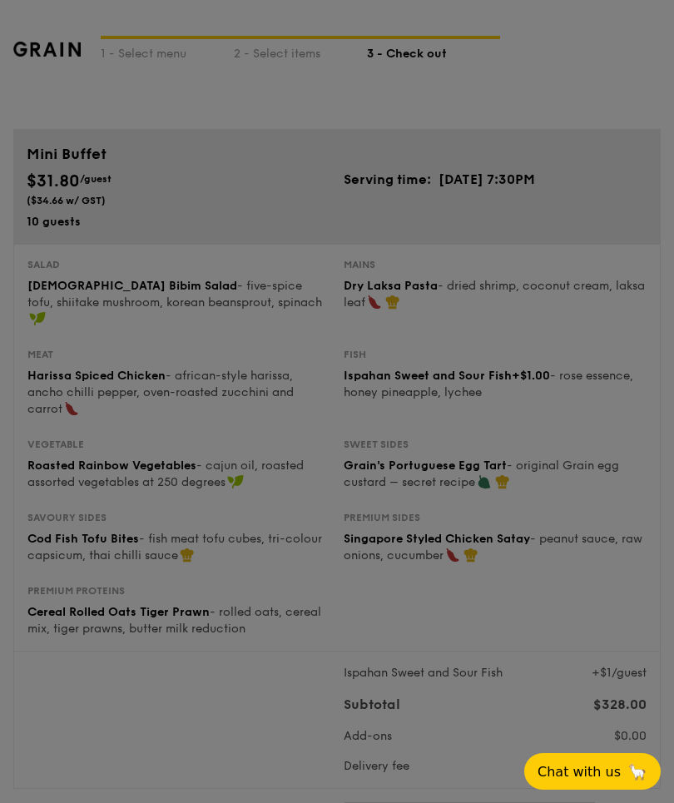
scroll to position [0, 0]
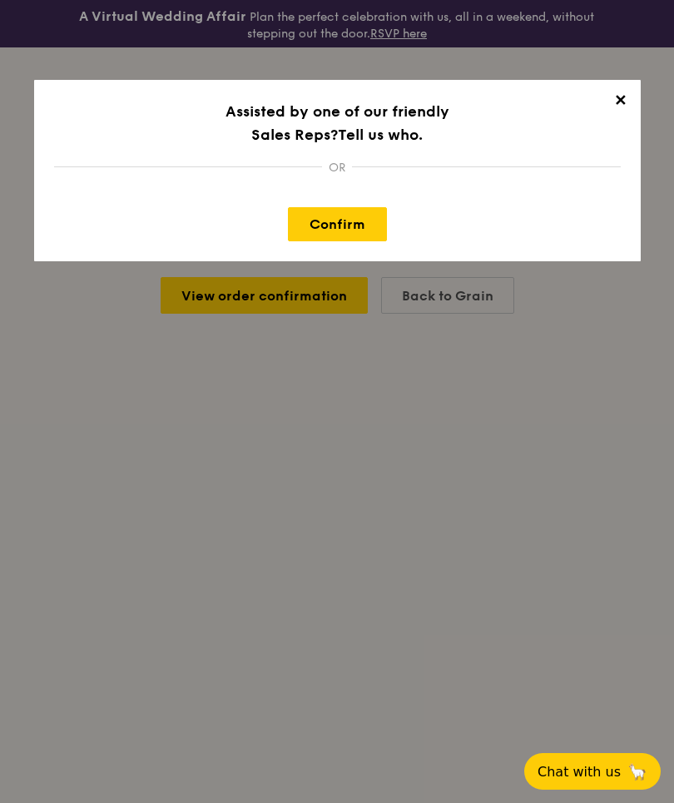
scroll to position [62, 0]
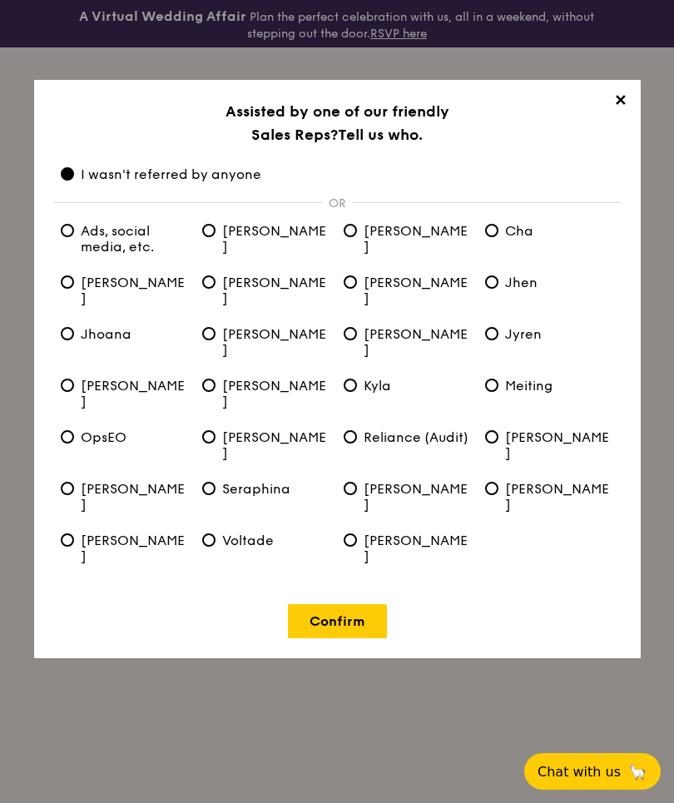
click at [67, 227] on etc\ "Ads, social media, etc." at bounding box center [67, 230] width 13 height 13
radio etc\ "true"
radio anyone "false"
click at [320, 604] on link "Confirm" at bounding box center [337, 621] width 99 height 34
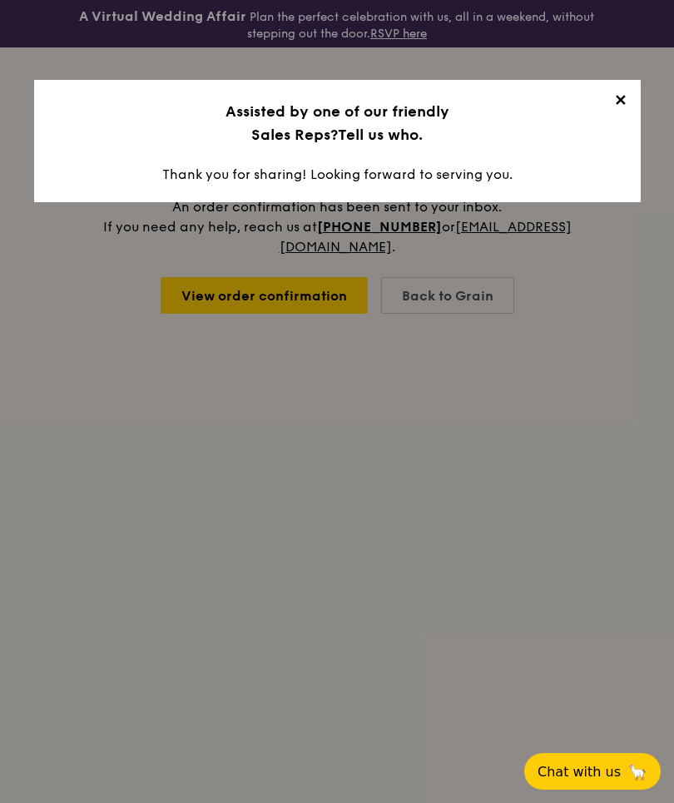
click at [626, 112] on span "✕" at bounding box center [620, 103] width 23 height 23
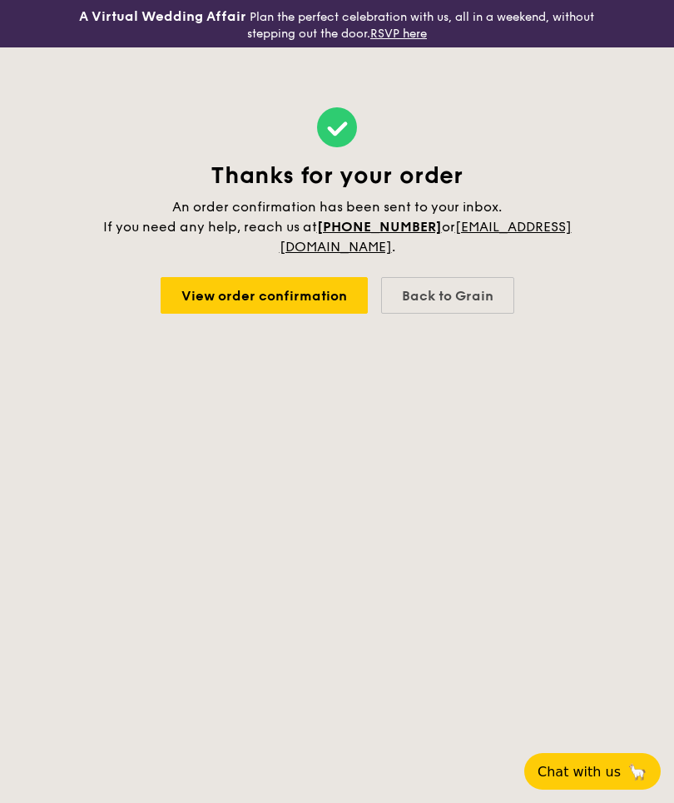
click at [246, 277] on link "View order confirmation" at bounding box center [264, 295] width 207 height 37
